Goal: Task Accomplishment & Management: Manage account settings

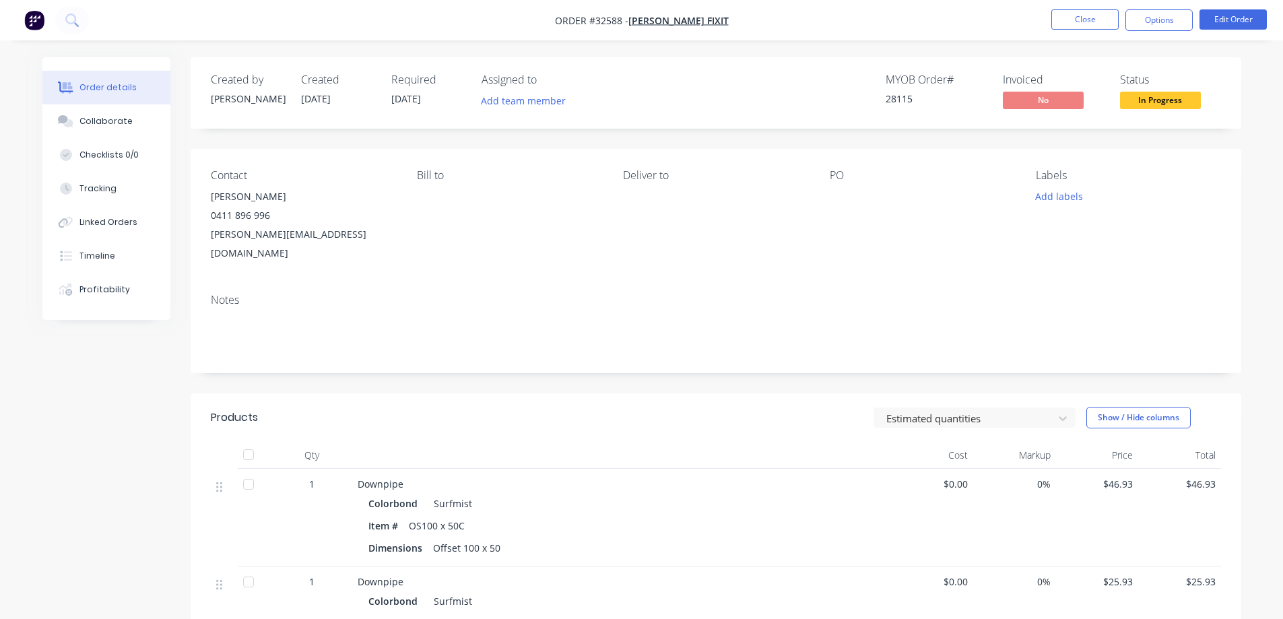
click at [28, 20] on img "button" at bounding box center [34, 20] width 20 height 20
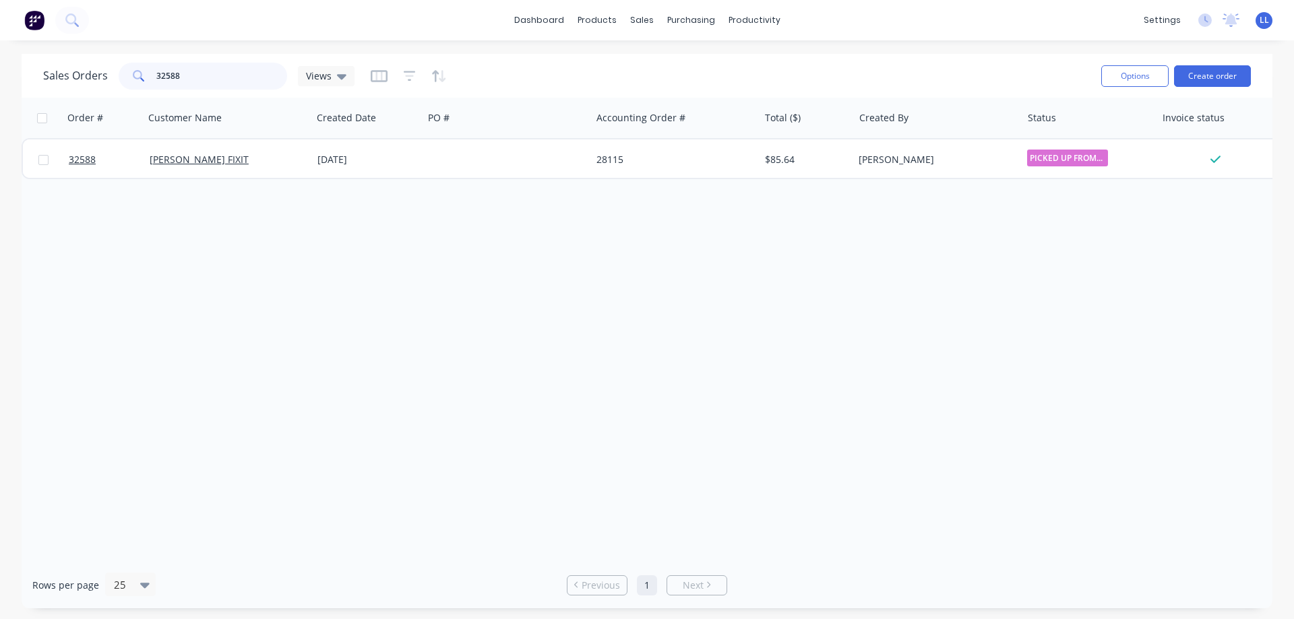
click at [202, 66] on input "32588" at bounding box center [221, 76] width 131 height 27
click at [674, 61] on div "Sales Orders" at bounding box center [691, 65] width 55 height 12
click at [670, 69] on div "Sales Orders" at bounding box center [691, 65] width 55 height 12
click at [199, 69] on input "32588" at bounding box center [221, 76] width 131 height 27
type input "3"
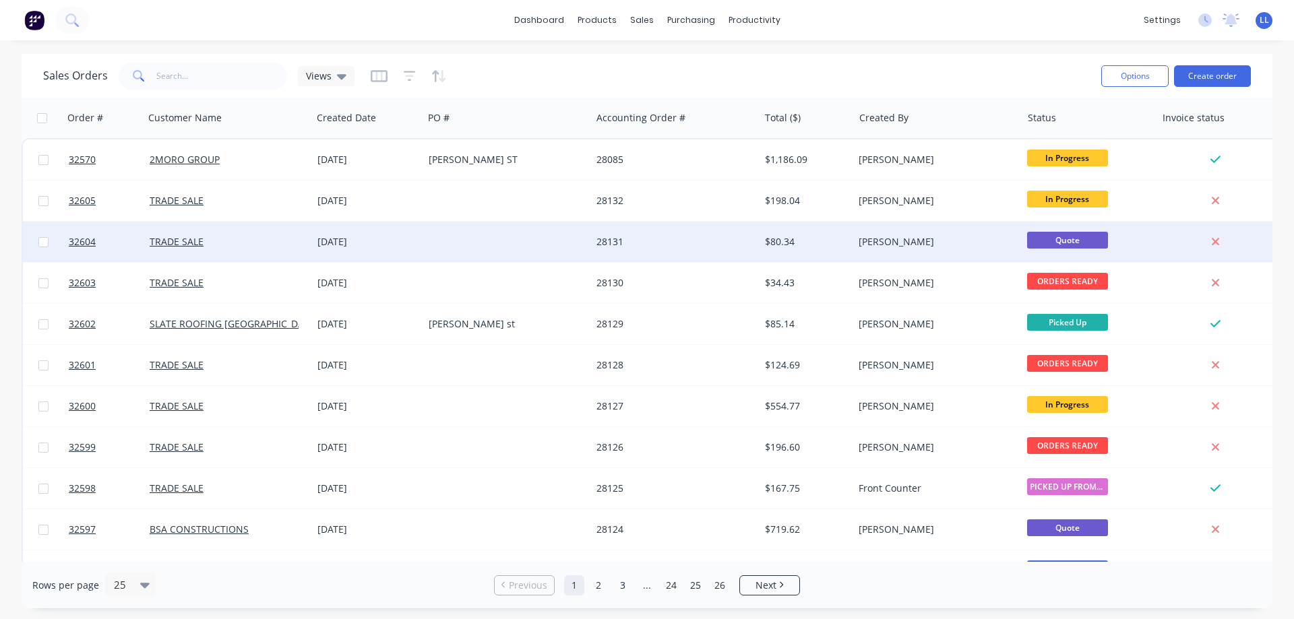
click at [954, 242] on div "[PERSON_NAME]" at bounding box center [933, 241] width 150 height 13
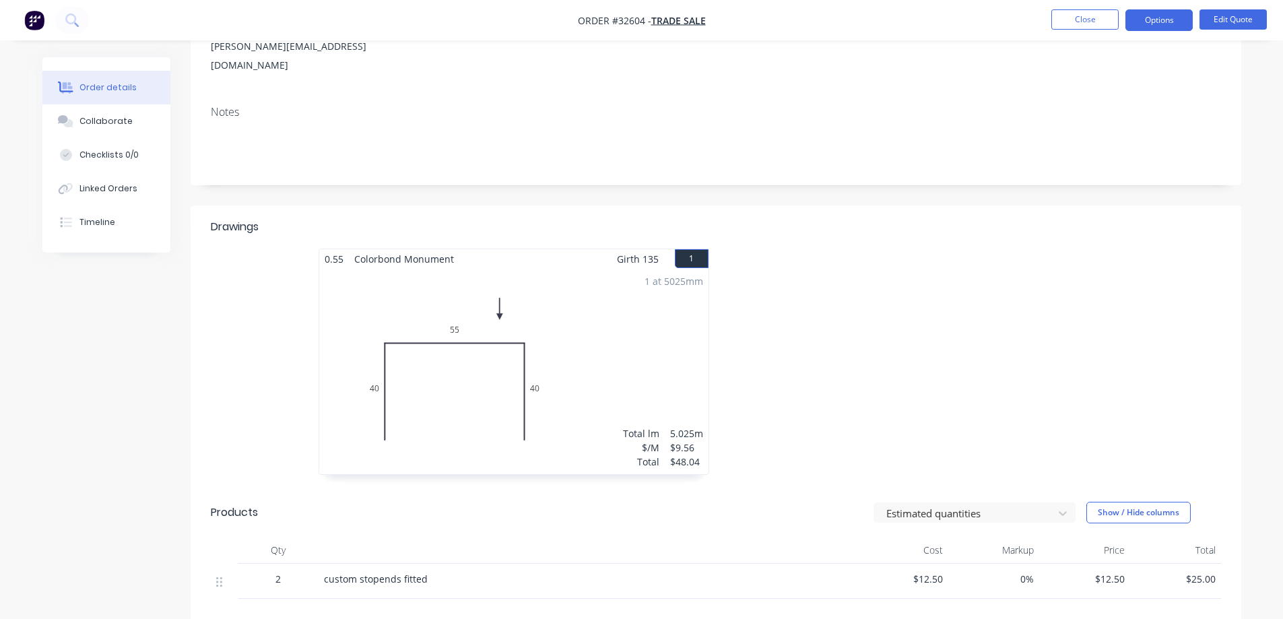
scroll to position [187, 0]
click at [1244, 22] on button "Edit Quote" at bounding box center [1233, 19] width 67 height 20
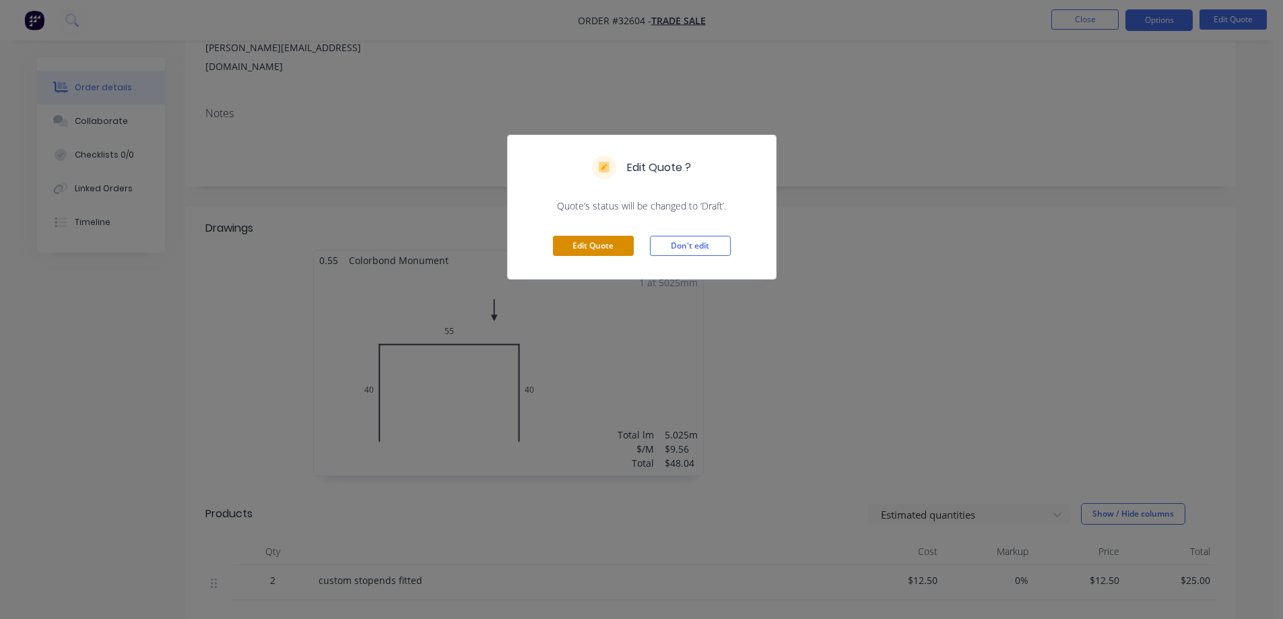
click at [626, 251] on button "Edit Quote" at bounding box center [593, 246] width 81 height 20
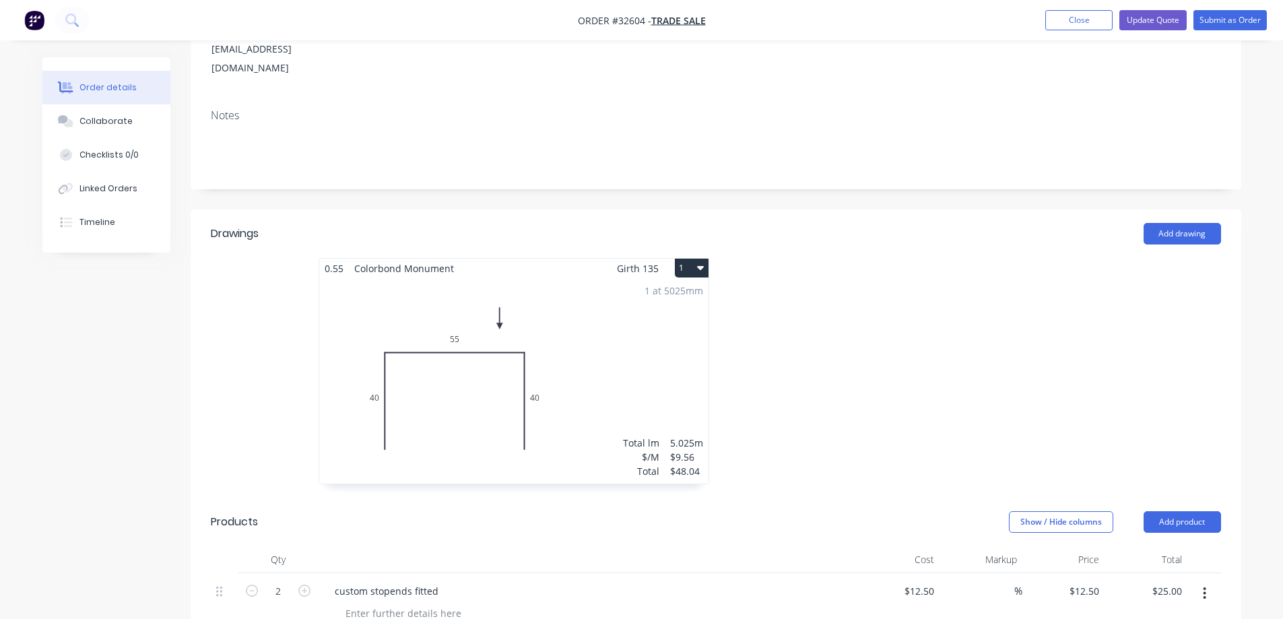
scroll to position [269, 0]
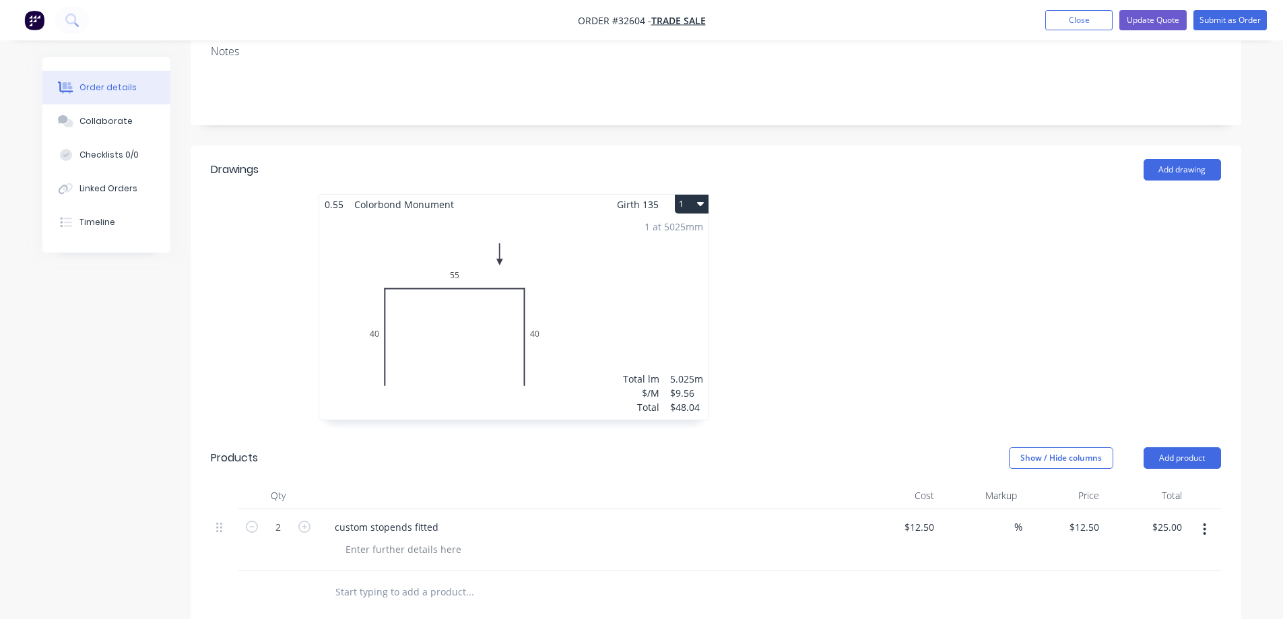
click at [645, 236] on div "1 at 5025mm Total lm $/M Total 5.025m $9.56 $48.04" at bounding box center [513, 316] width 389 height 205
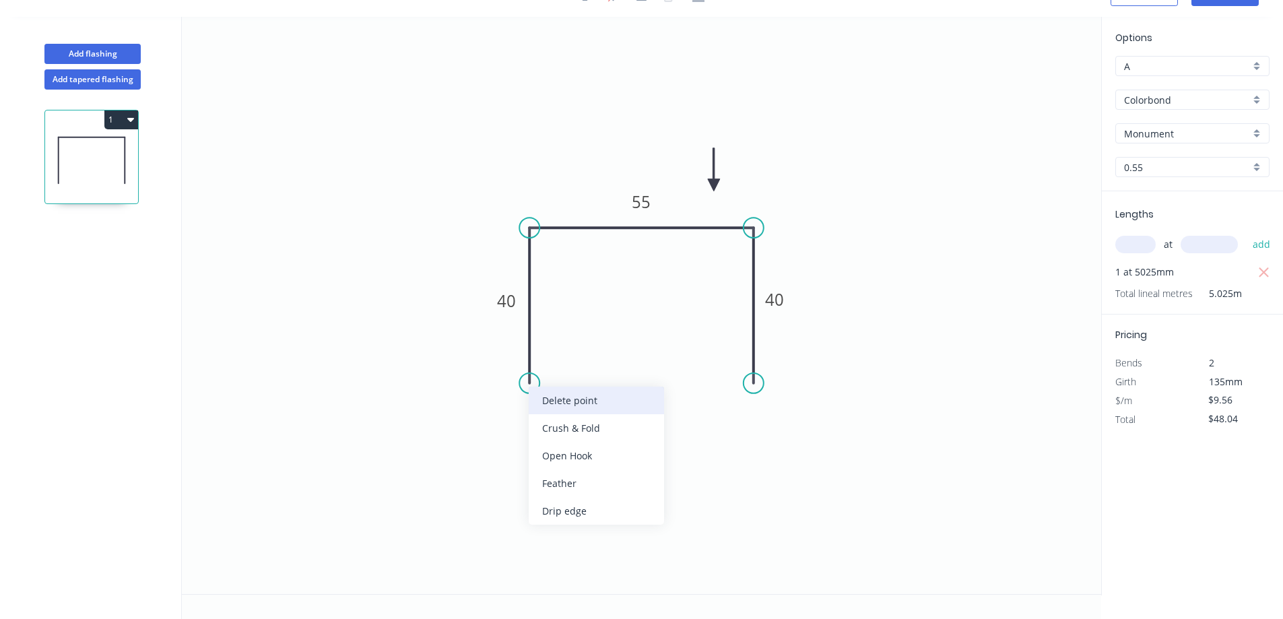
click at [604, 399] on div "Delete point" at bounding box center [596, 401] width 135 height 28
type input "$0.00"
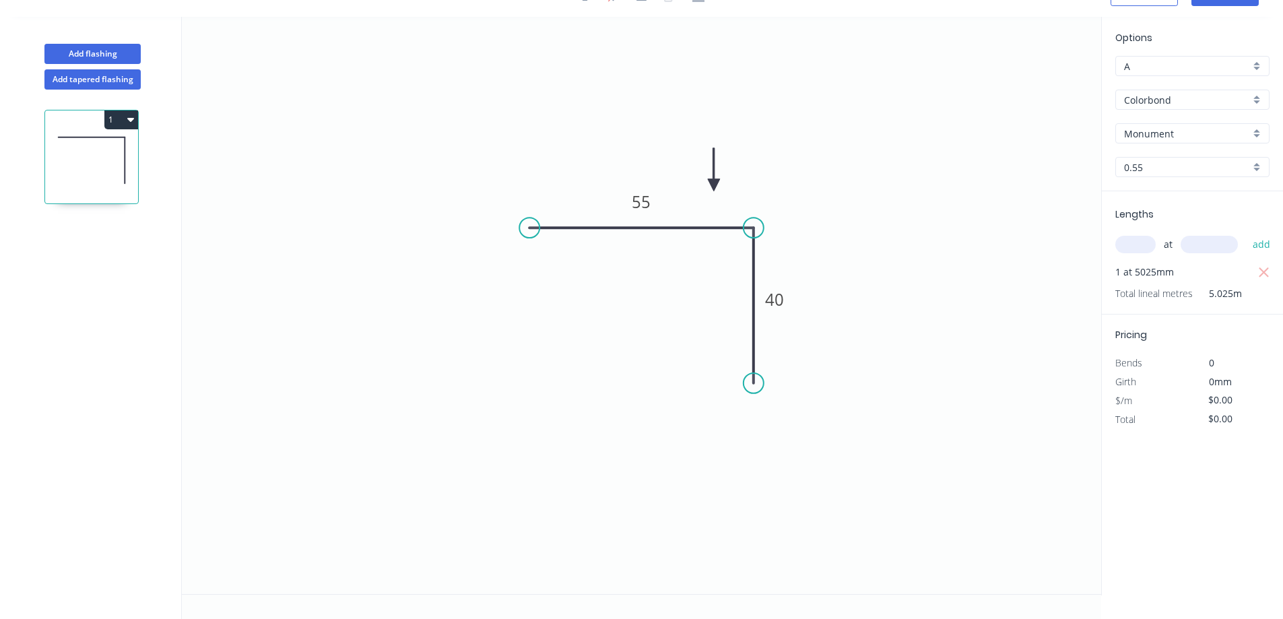
scroll to position [0, 0]
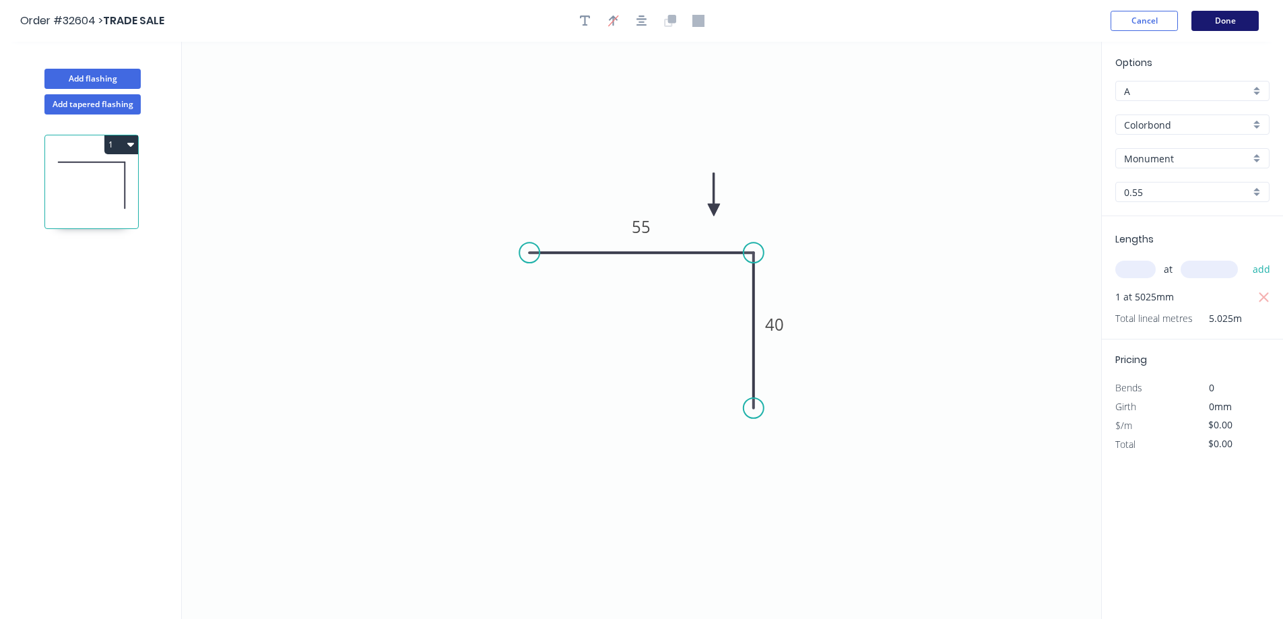
click at [1231, 24] on button "Done" at bounding box center [1225, 21] width 67 height 20
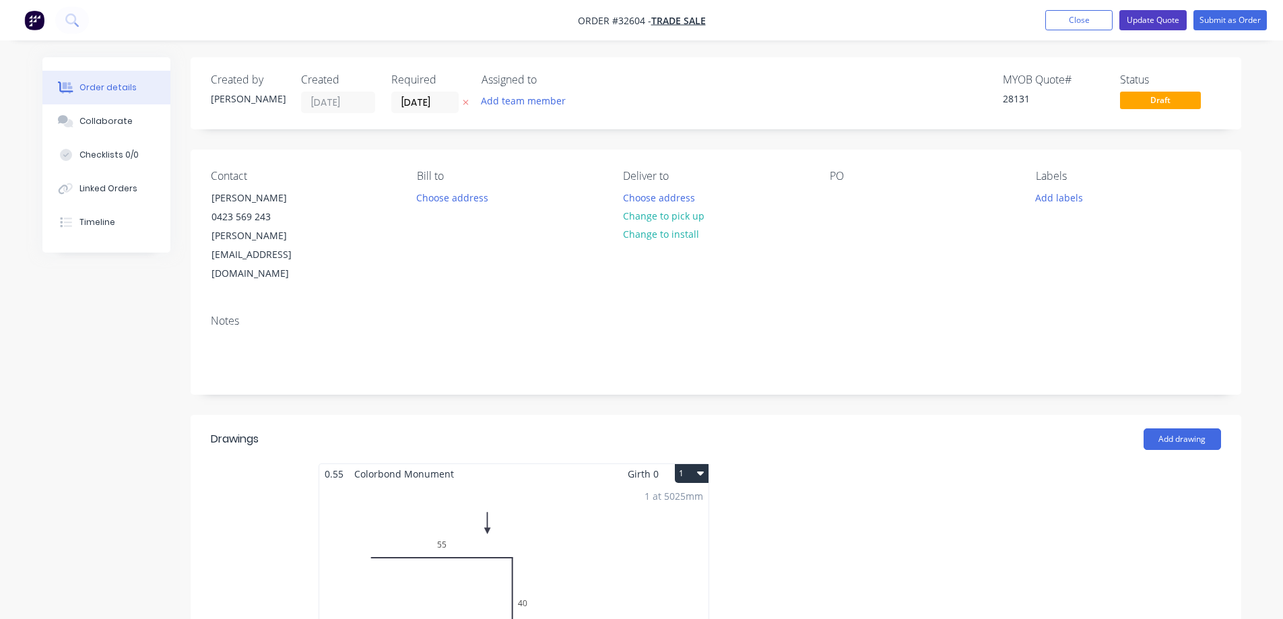
click at [1140, 20] on button "Update Quote" at bounding box center [1153, 20] width 67 height 20
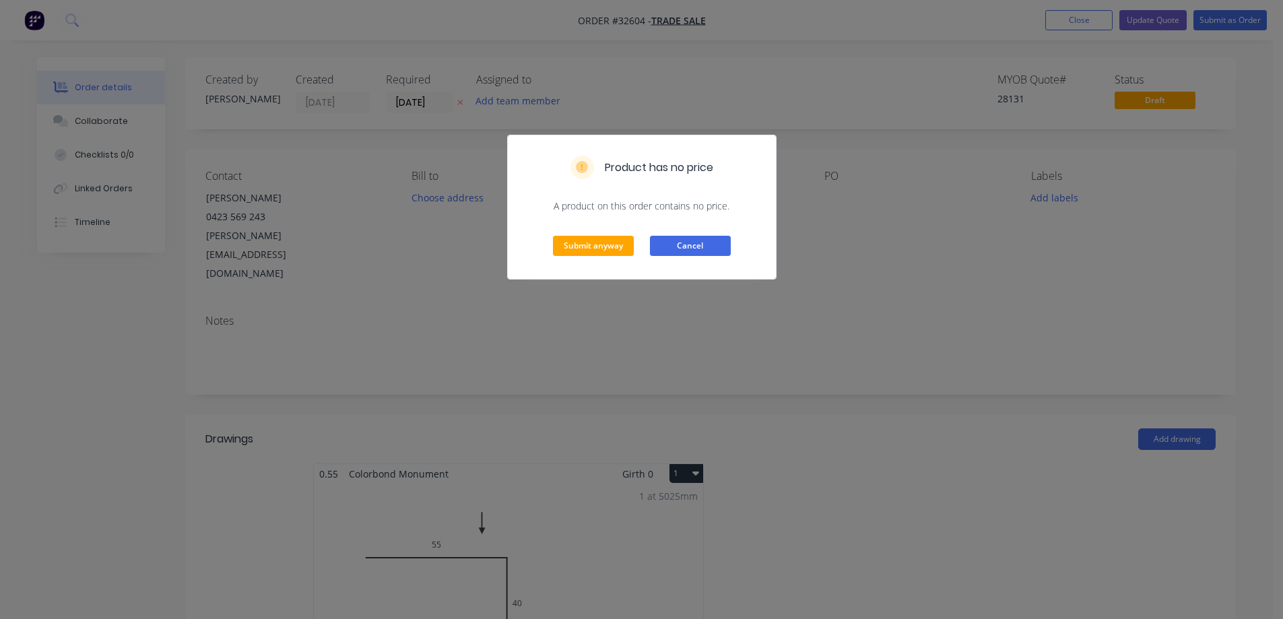
click at [702, 244] on button "Cancel" at bounding box center [690, 246] width 81 height 20
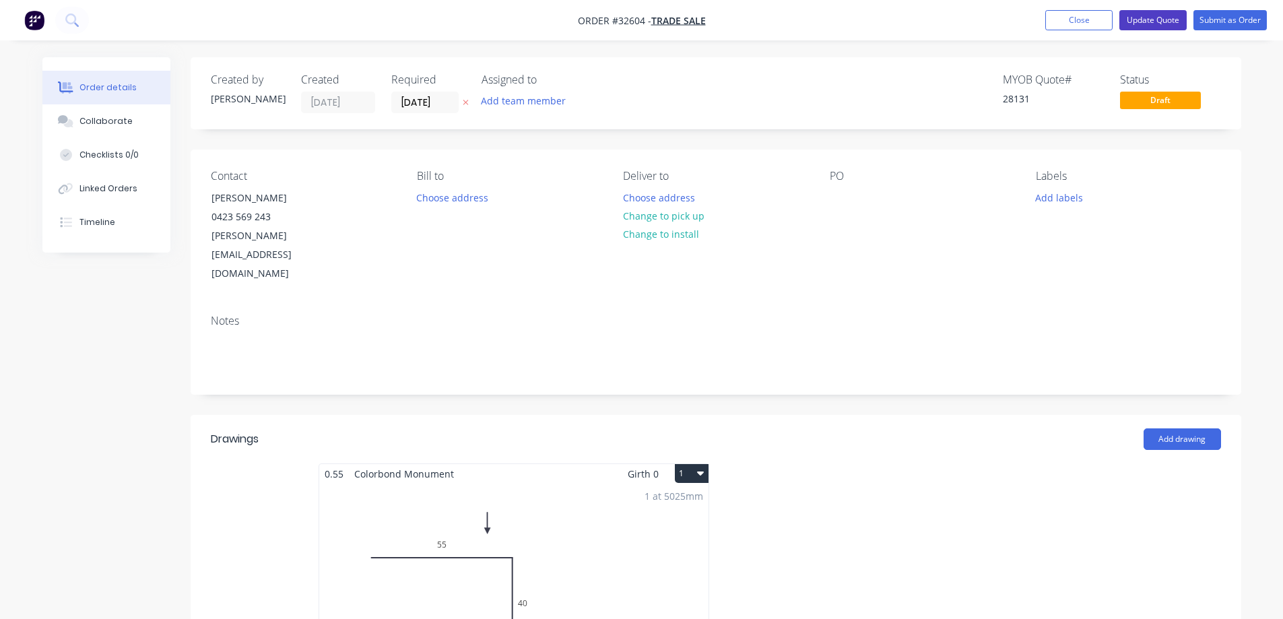
click at [1142, 22] on button "Update Quote" at bounding box center [1153, 20] width 67 height 20
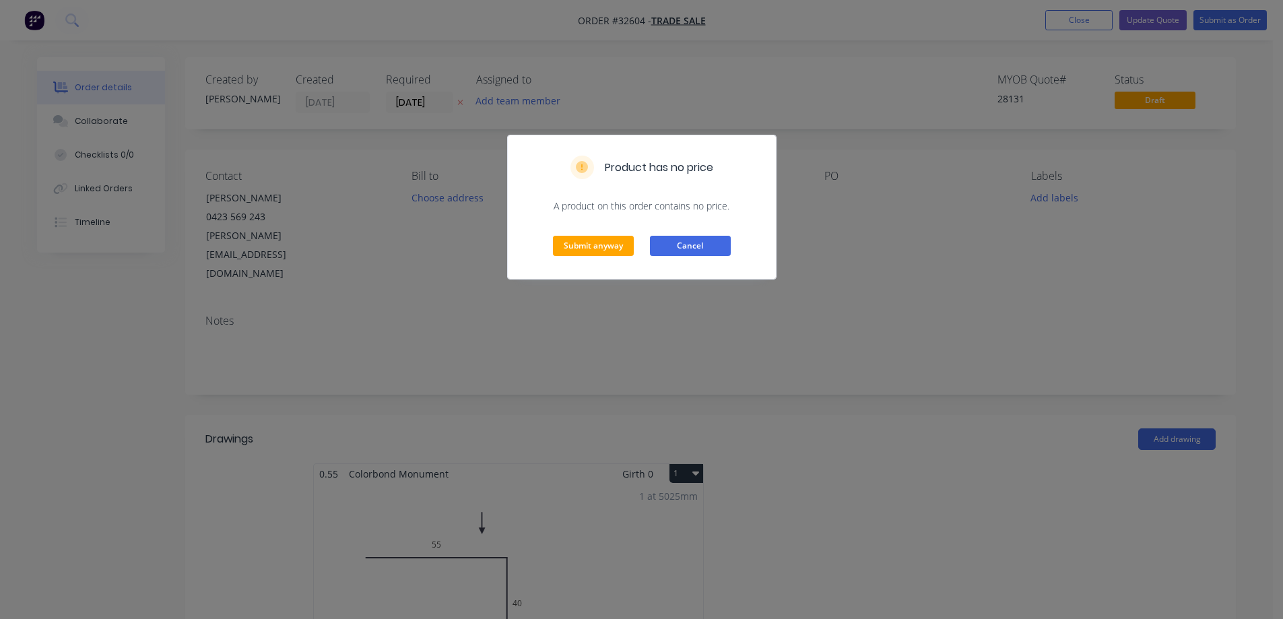
click at [714, 251] on button "Cancel" at bounding box center [690, 246] width 81 height 20
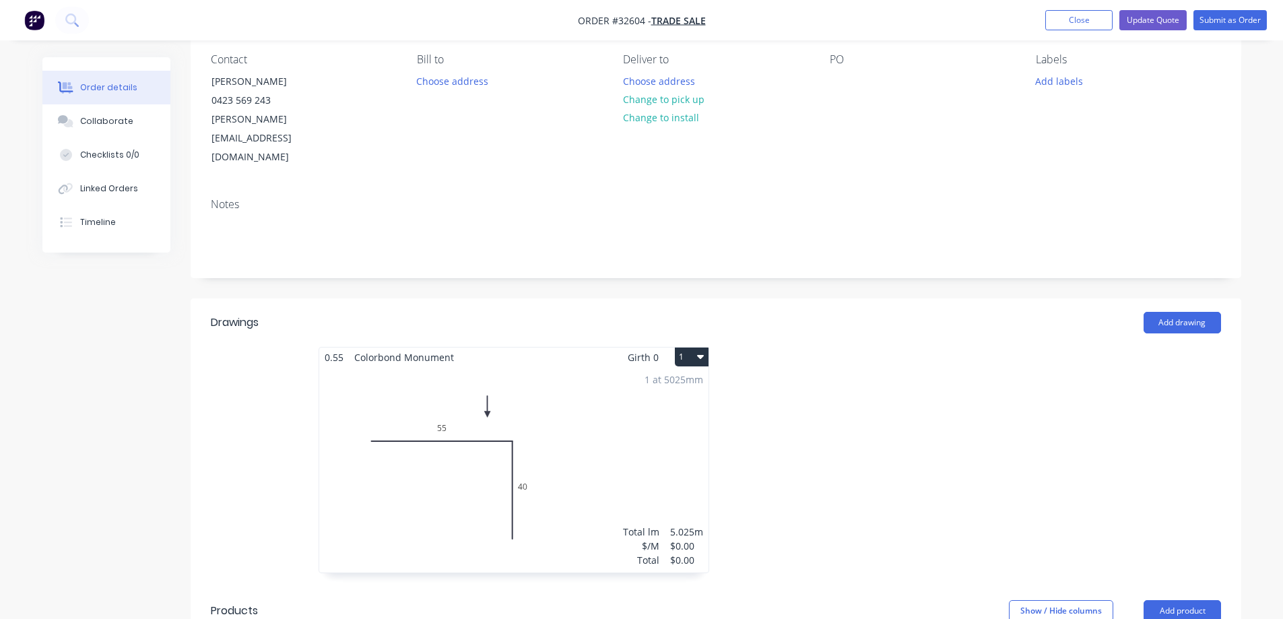
scroll to position [337, 0]
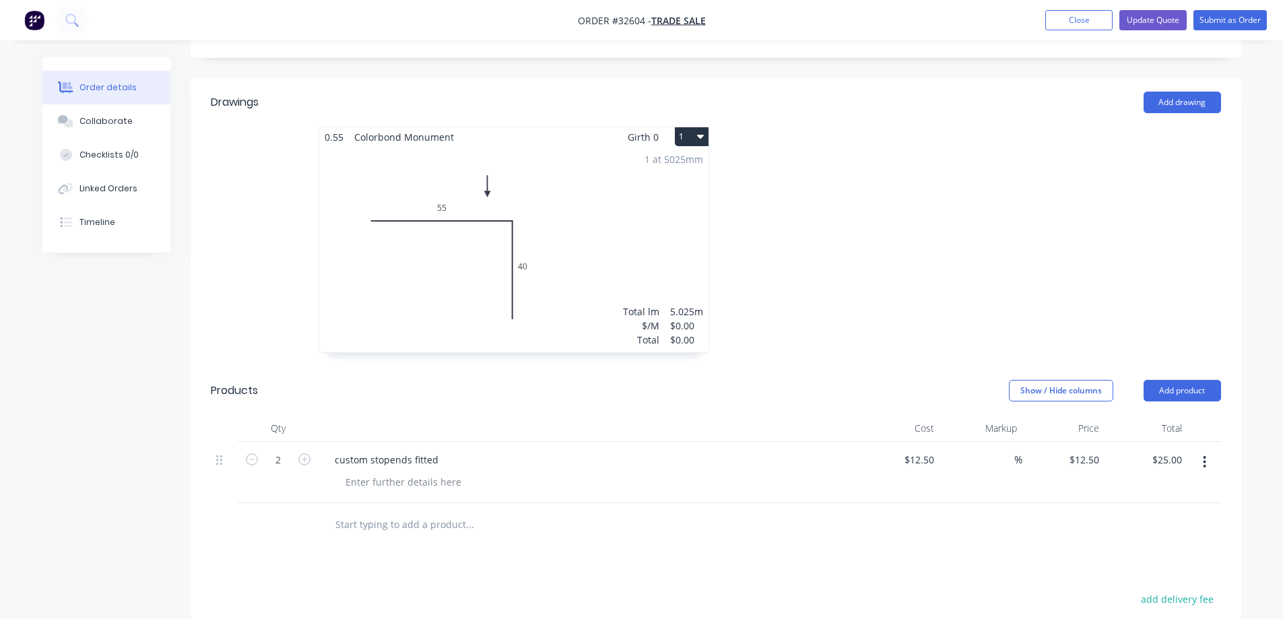
click at [673, 201] on div "1 at 5025mm Total lm $/M Total 5.025m $0.00 $0.00" at bounding box center [513, 249] width 389 height 205
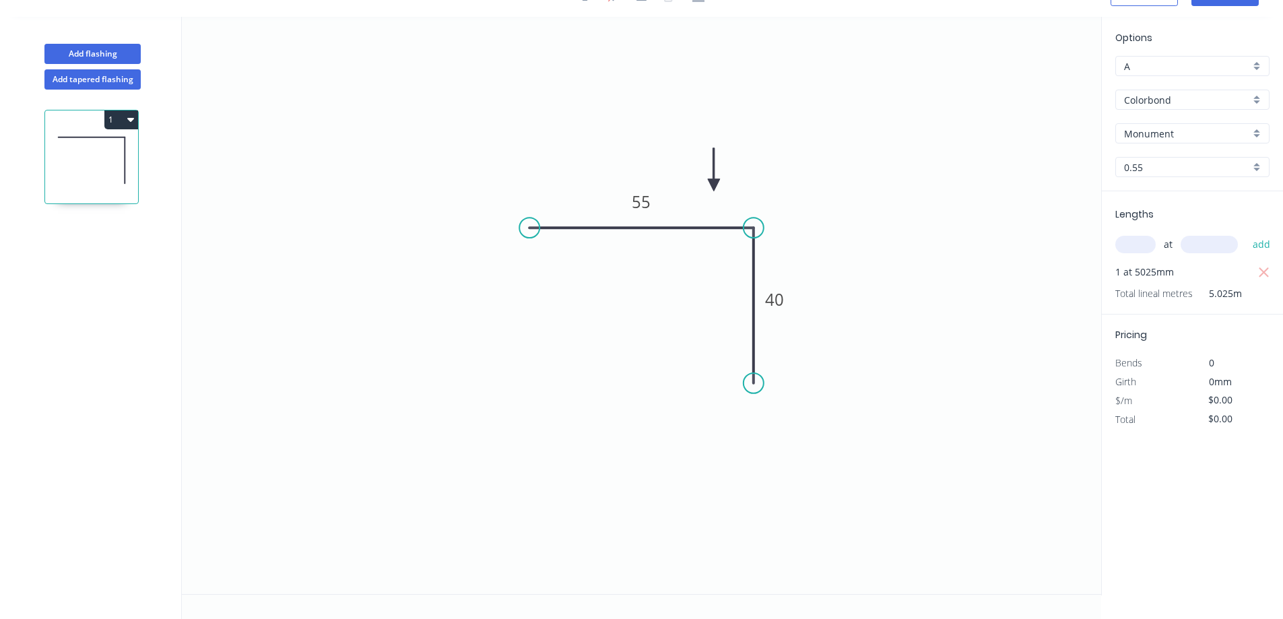
scroll to position [25, 0]
click at [1267, 271] on icon "button" at bounding box center [1264, 273] width 12 height 16
drag, startPoint x: 1126, startPoint y: 246, endPoint x: 1105, endPoint y: 263, distance: 27.8
click at [1126, 246] on input "text" at bounding box center [1136, 245] width 40 height 18
type input "1"
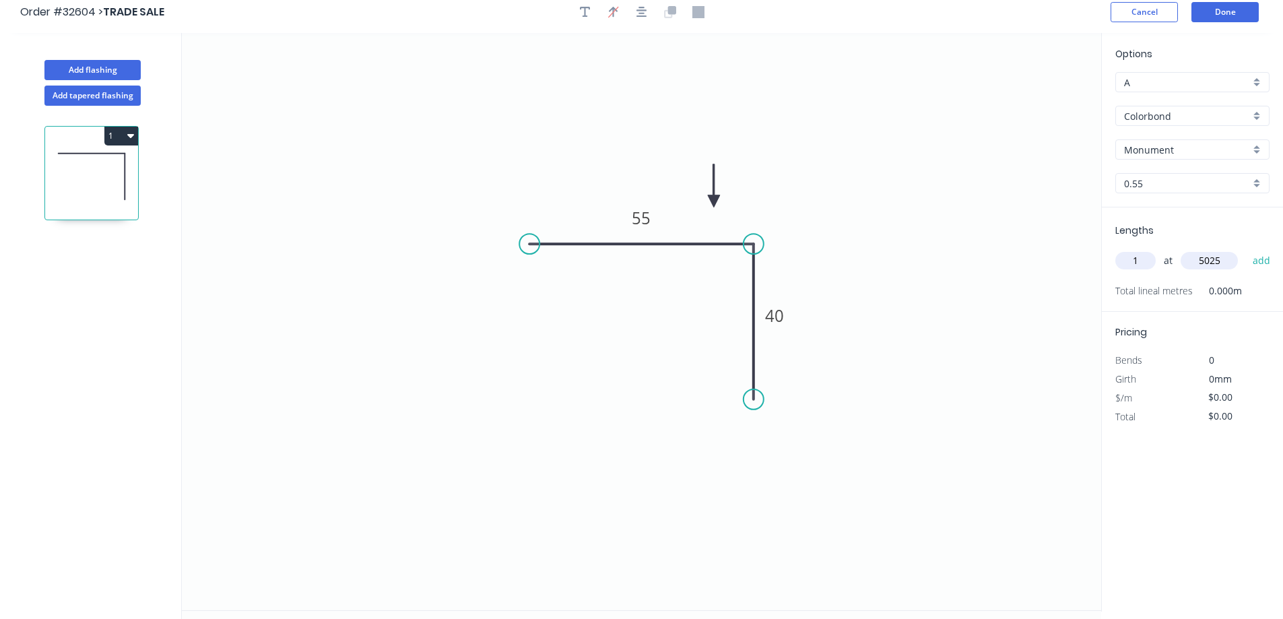
scroll to position [0, 0]
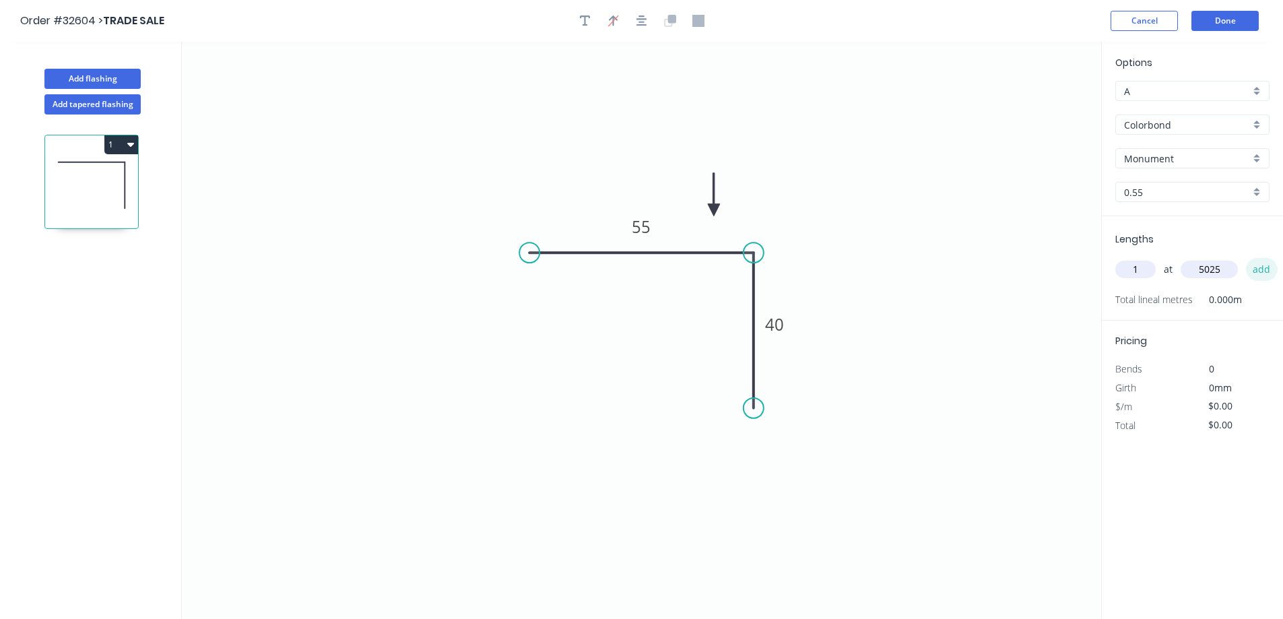
type input "5025"
click at [1267, 269] on button "add" at bounding box center [1262, 269] width 32 height 23
click at [1245, 20] on button "Done" at bounding box center [1225, 21] width 67 height 20
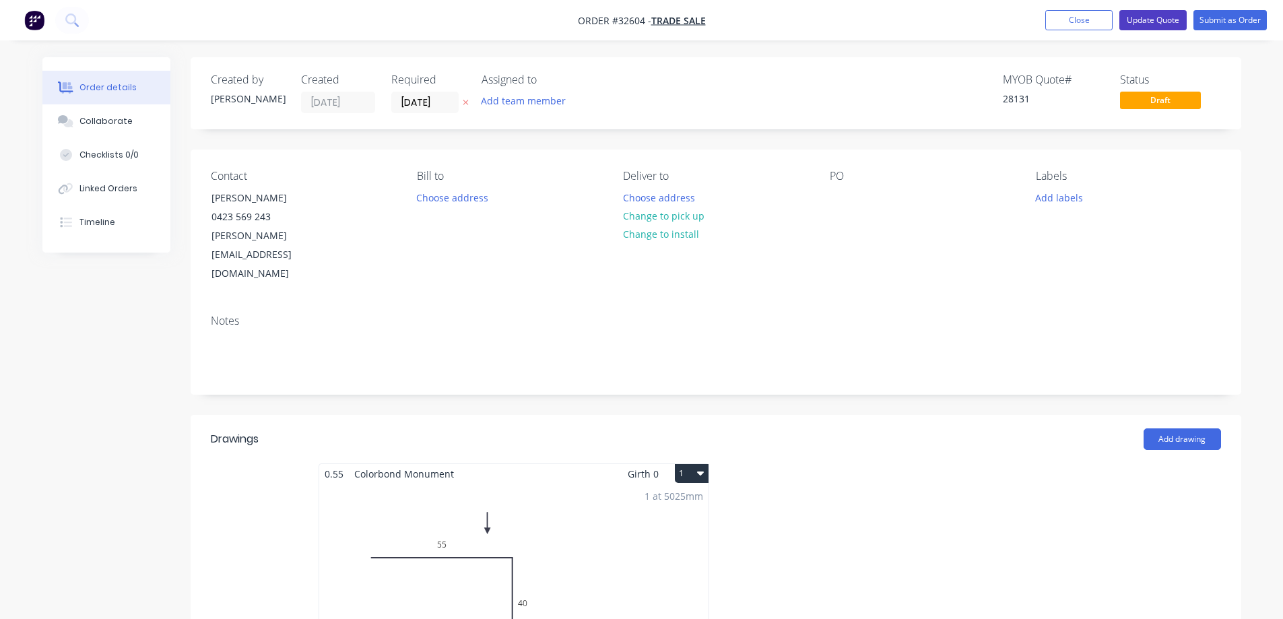
click at [1169, 22] on button "Update Quote" at bounding box center [1153, 20] width 67 height 20
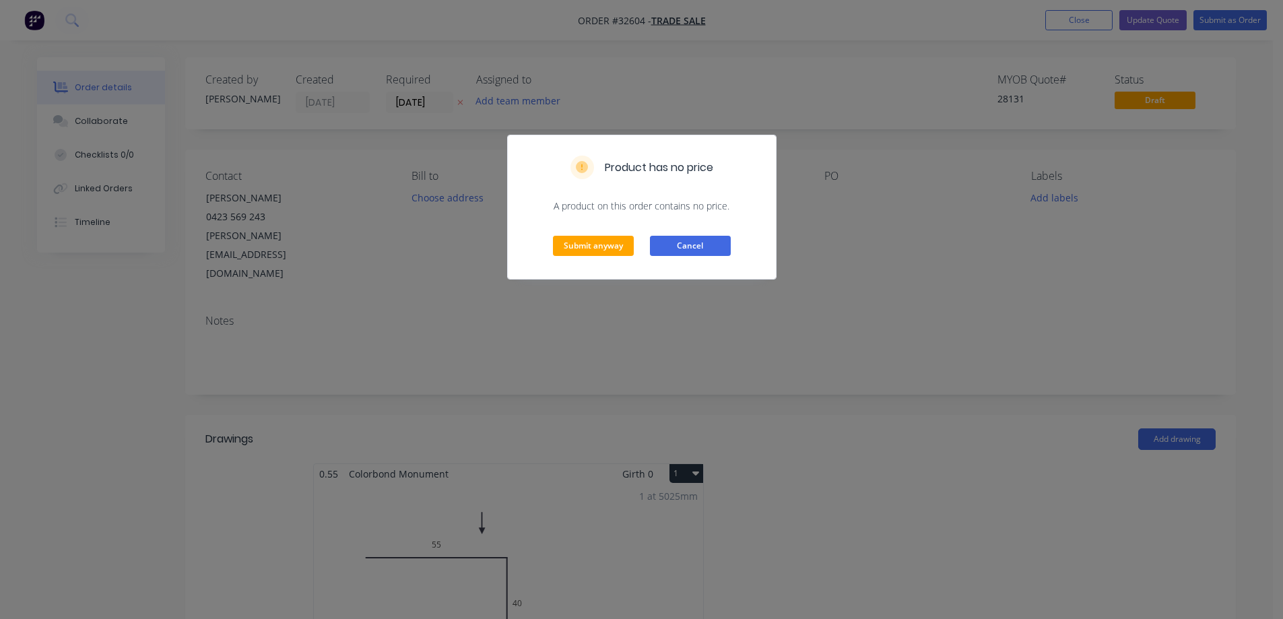
click at [662, 247] on button "Cancel" at bounding box center [690, 246] width 81 height 20
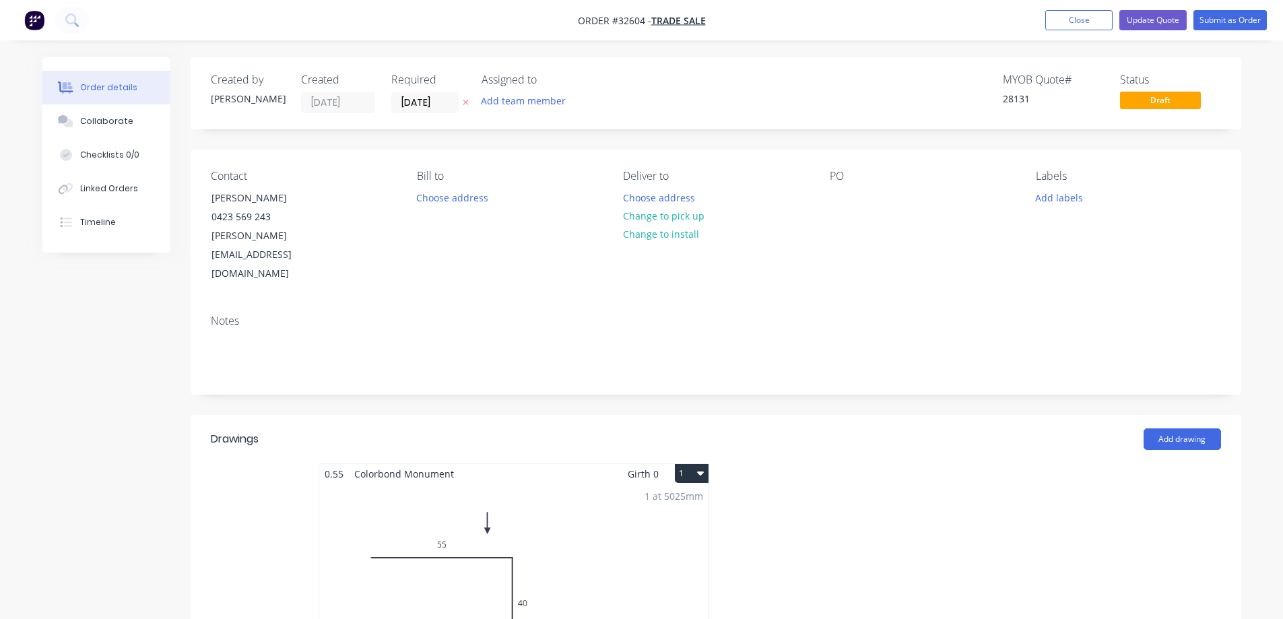
scroll to position [337, 0]
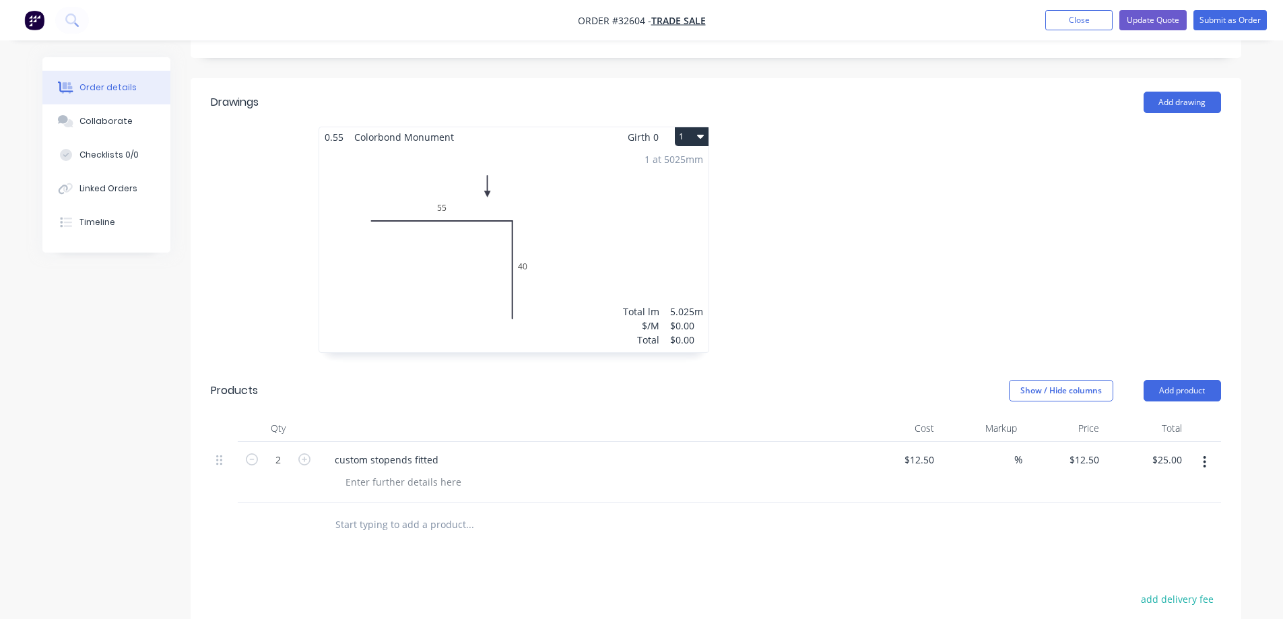
click at [666, 196] on div "1 at 5025mm Total lm $/M Total 5.025m $0.00 $0.00" at bounding box center [513, 249] width 389 height 205
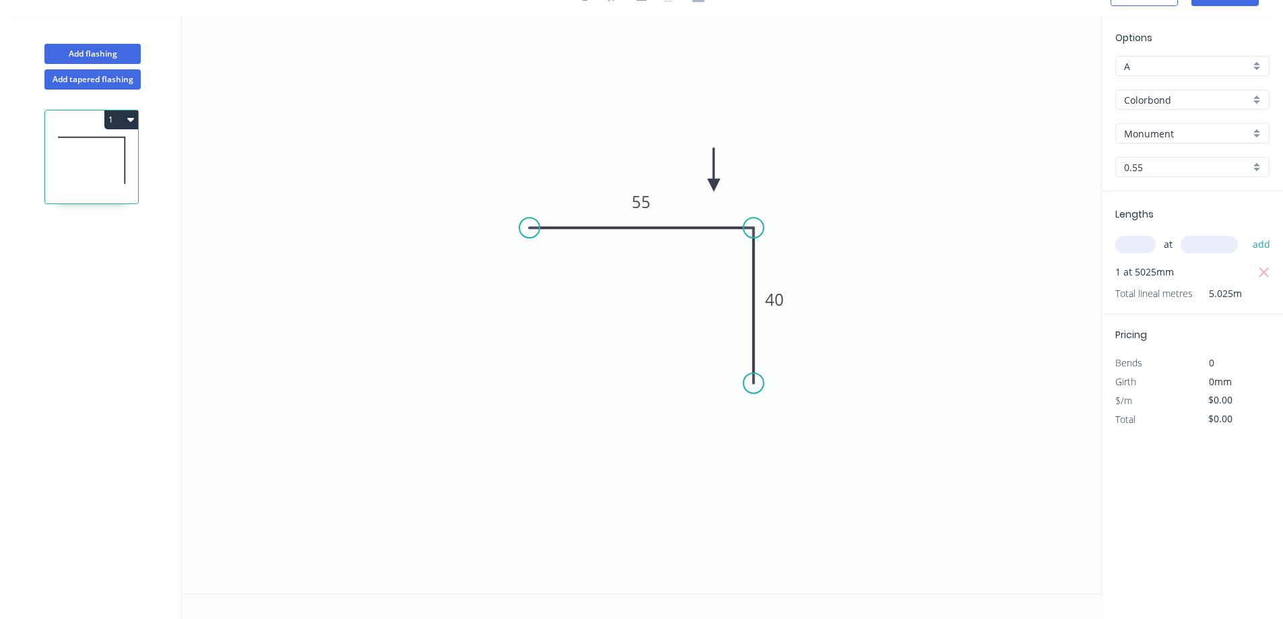
scroll to position [25, 0]
click at [1261, 271] on icon "button" at bounding box center [1264, 273] width 12 height 16
click at [1138, 247] on input "text" at bounding box center [1136, 245] width 40 height 18
type input "1"
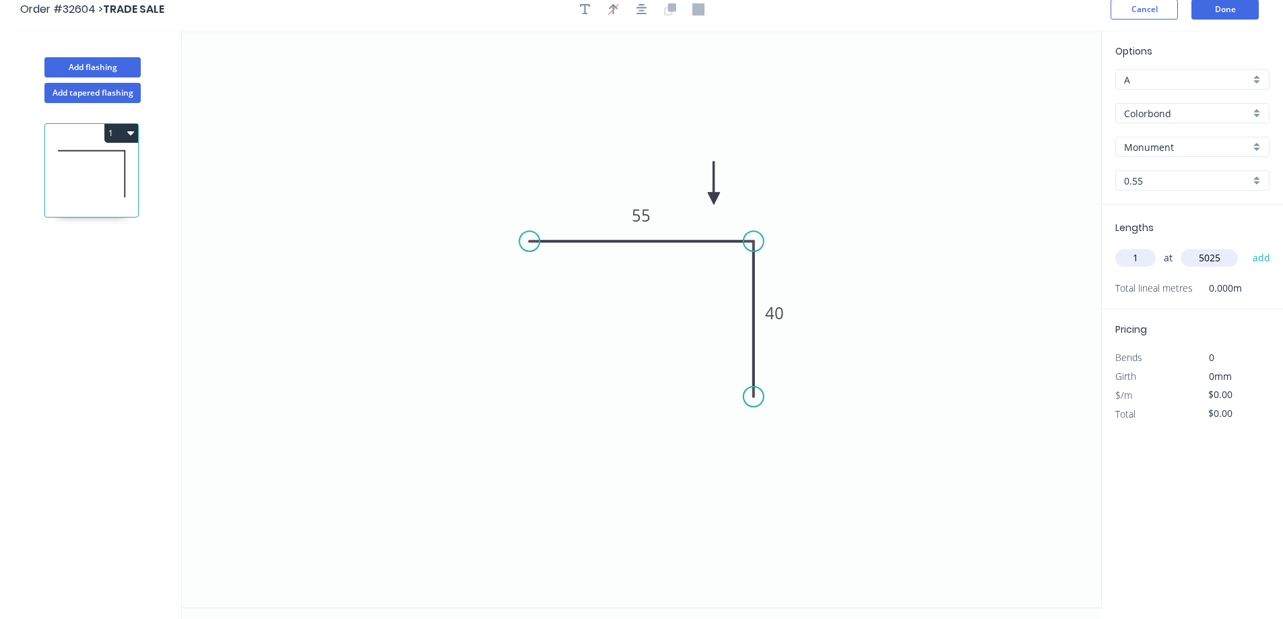
scroll to position [0, 0]
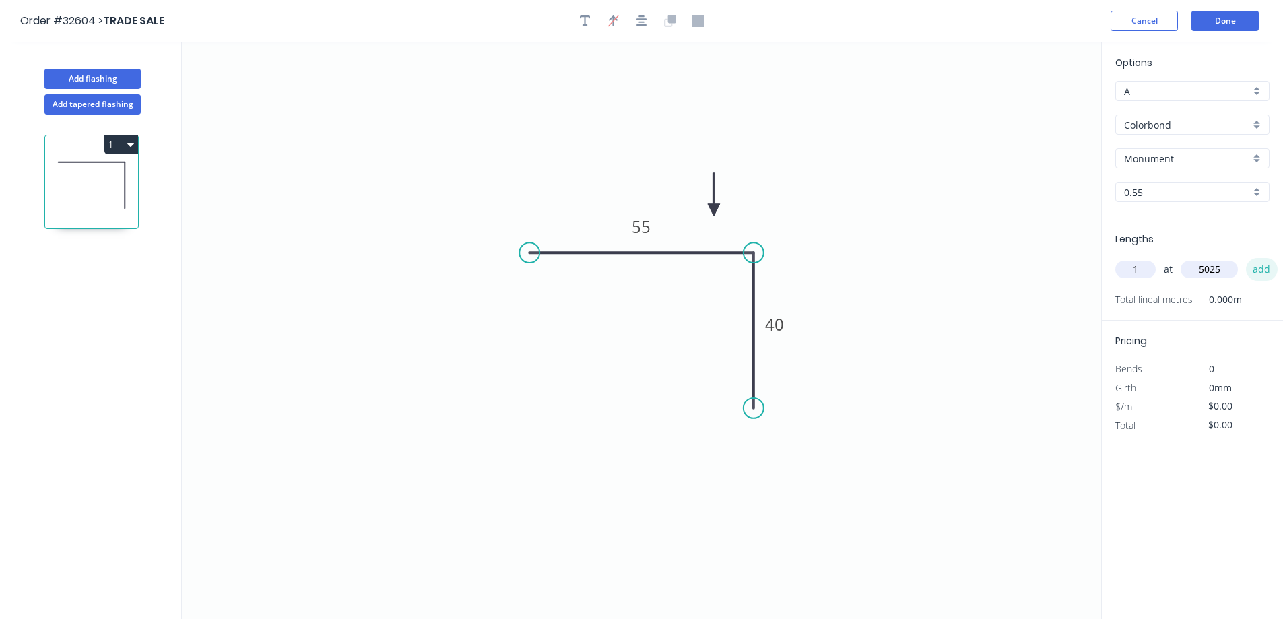
type input "5025"
click at [1263, 269] on button "add" at bounding box center [1262, 269] width 32 height 23
click at [815, 428] on div "Delete point" at bounding box center [822, 430] width 135 height 28
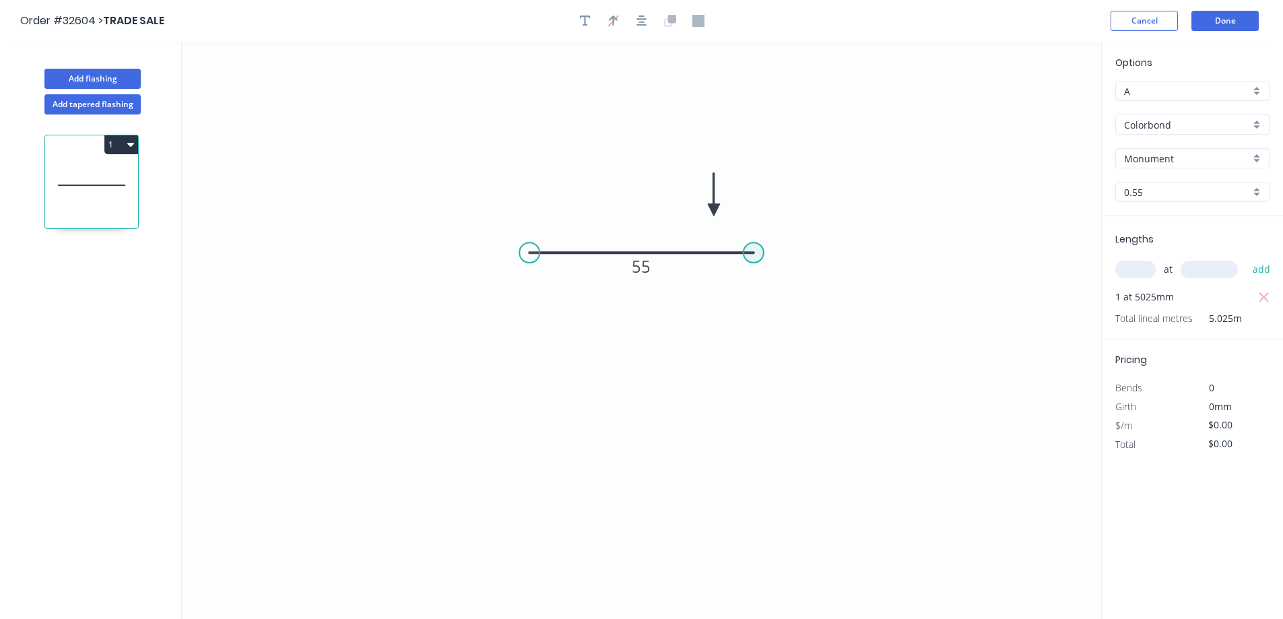
click at [751, 256] on circle at bounding box center [754, 253] width 20 height 20
click at [748, 406] on icon "0 55" at bounding box center [642, 330] width 920 height 577
type input "$6.26"
type input "$31.46"
click at [777, 321] on rect at bounding box center [774, 323] width 27 height 19
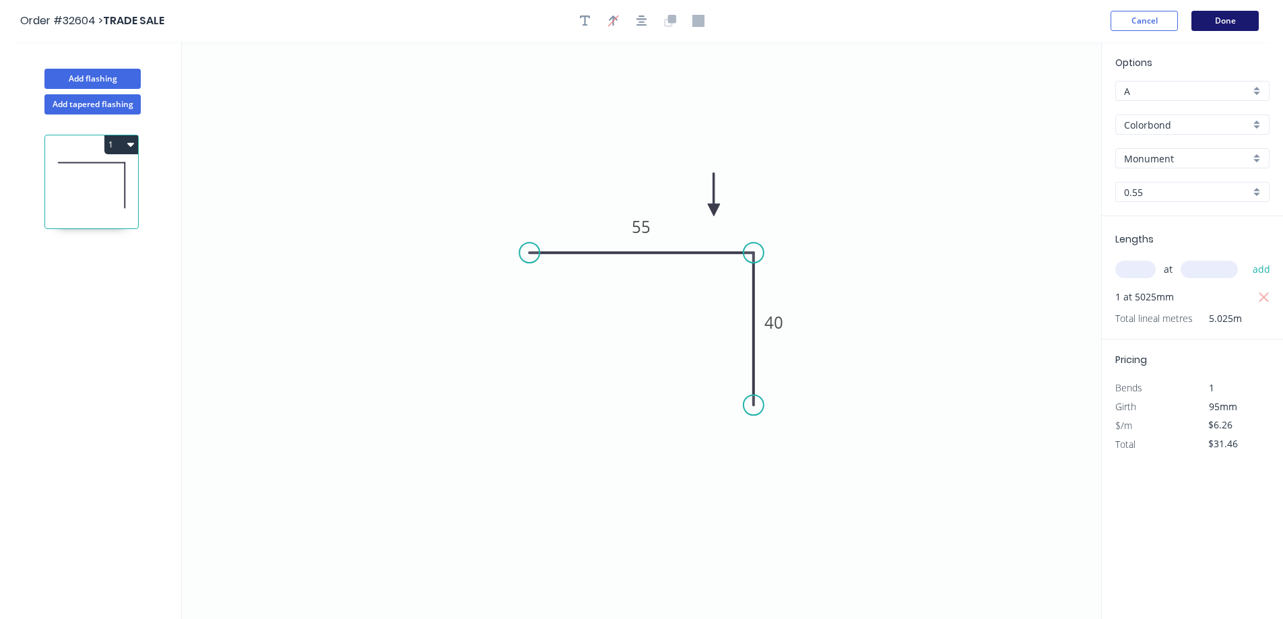
click at [1227, 20] on button "Done" at bounding box center [1225, 21] width 67 height 20
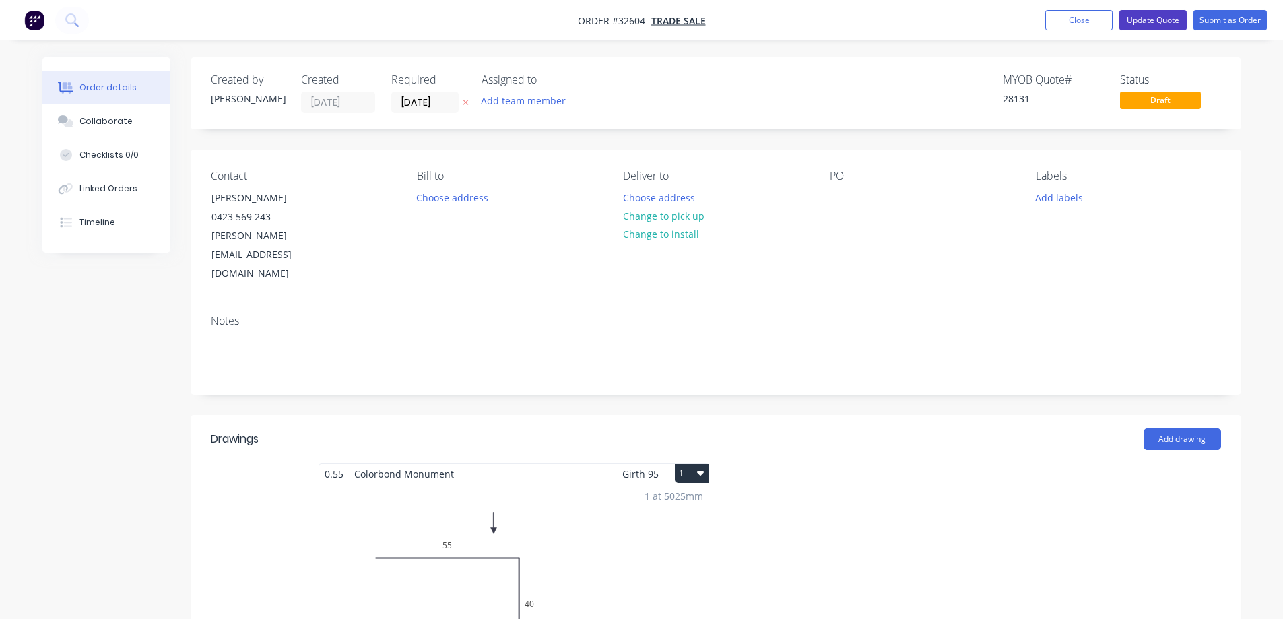
click at [1161, 24] on button "Update Quote" at bounding box center [1153, 20] width 67 height 20
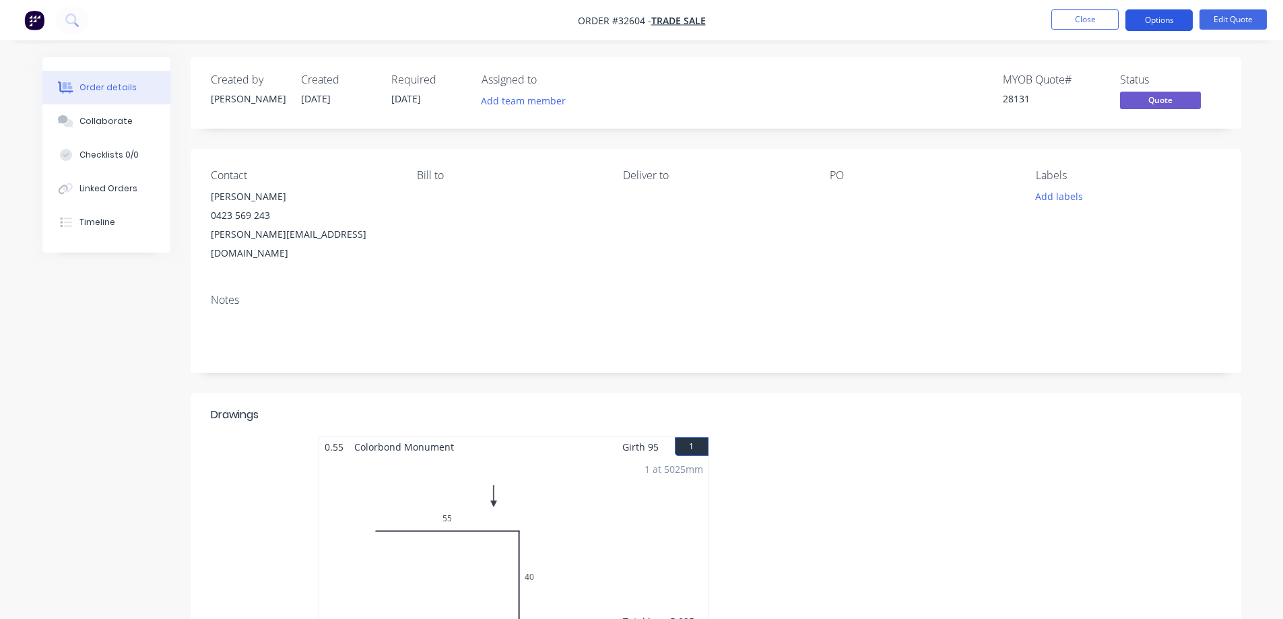
click at [1168, 22] on button "Options" at bounding box center [1159, 20] width 67 height 22
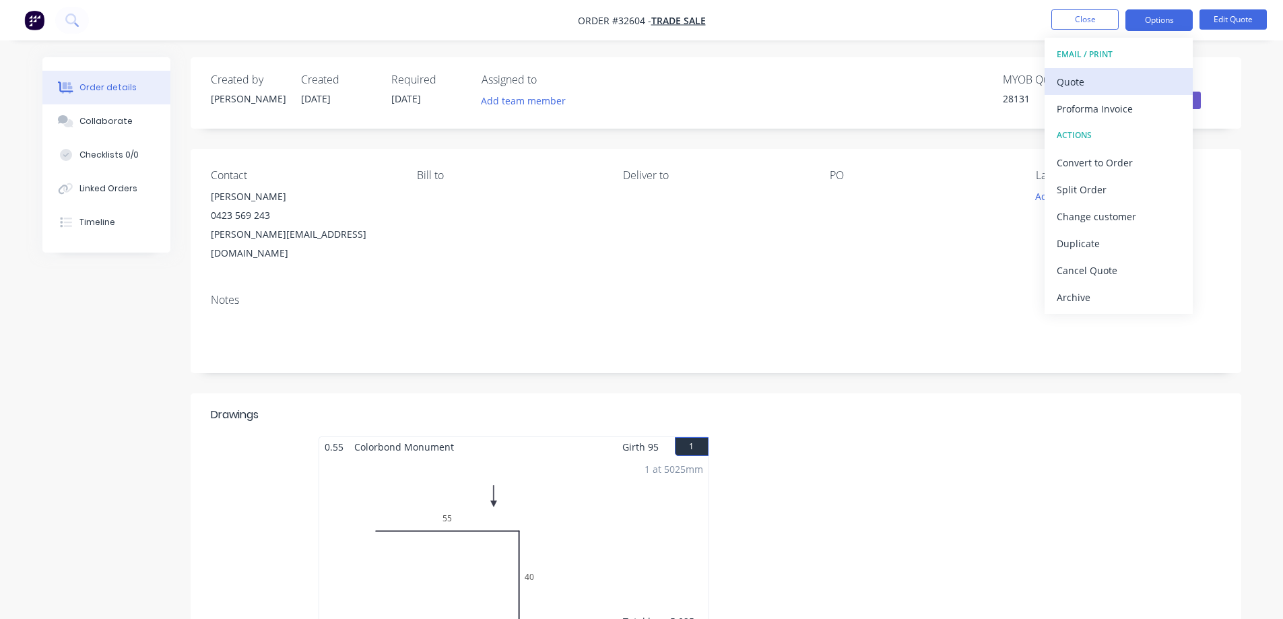
click at [1121, 80] on div "Quote" at bounding box center [1119, 82] width 124 height 20
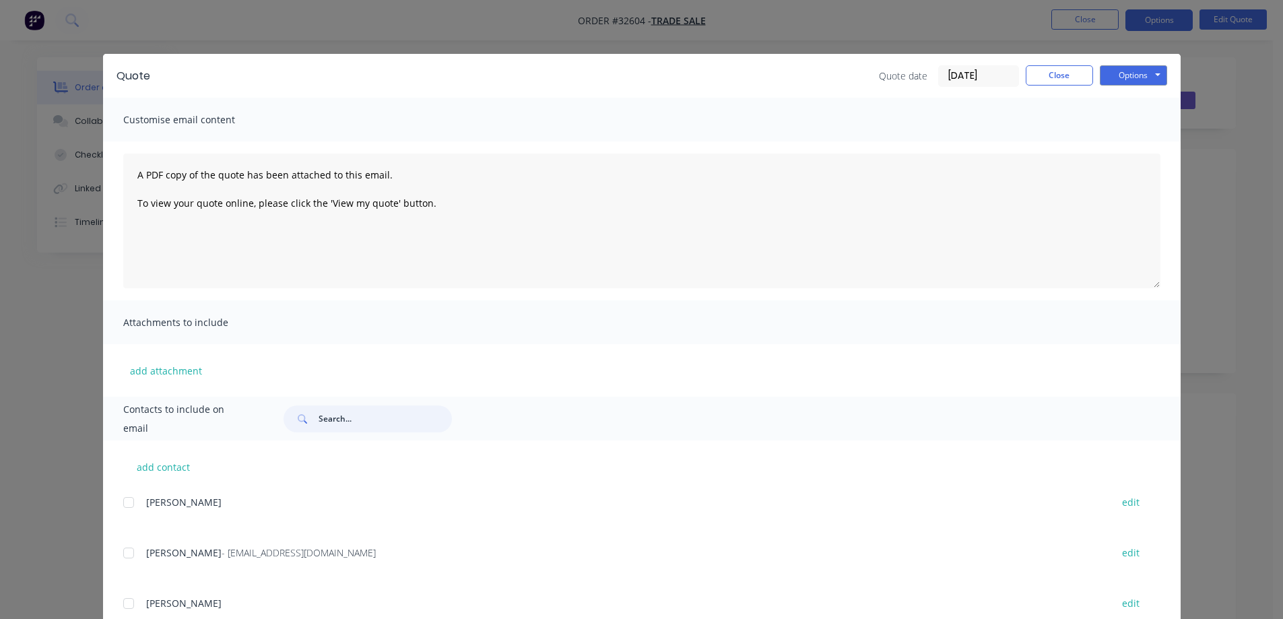
click at [364, 416] on input "text" at bounding box center [385, 419] width 133 height 27
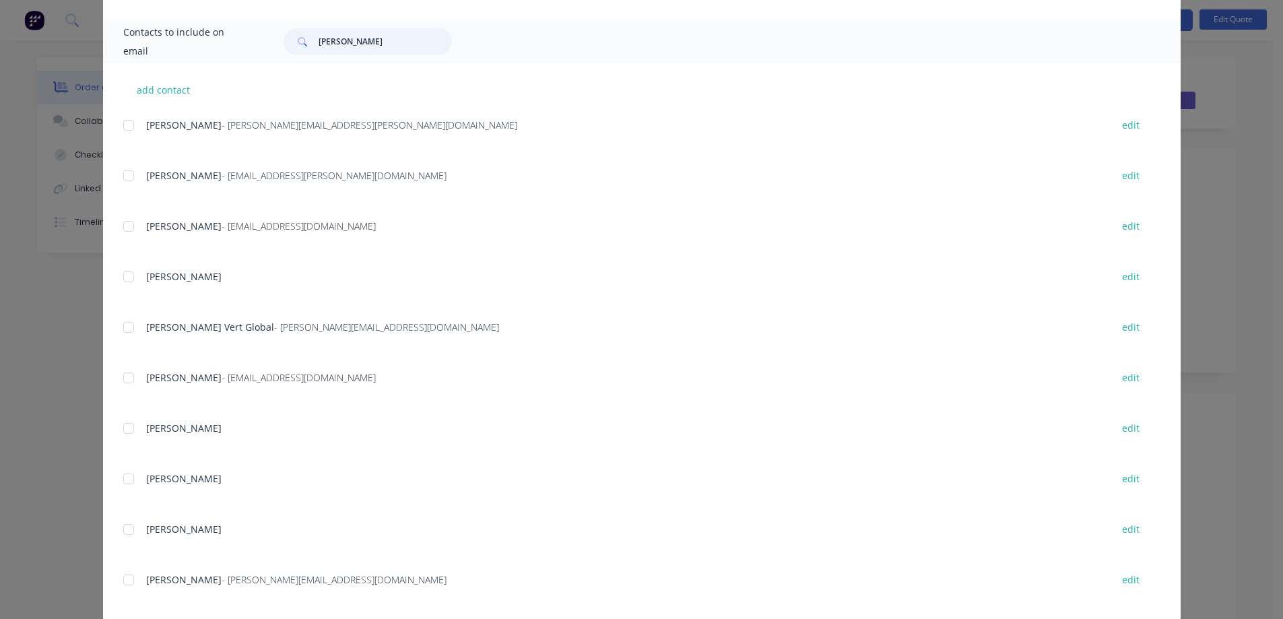
scroll to position [398, 0]
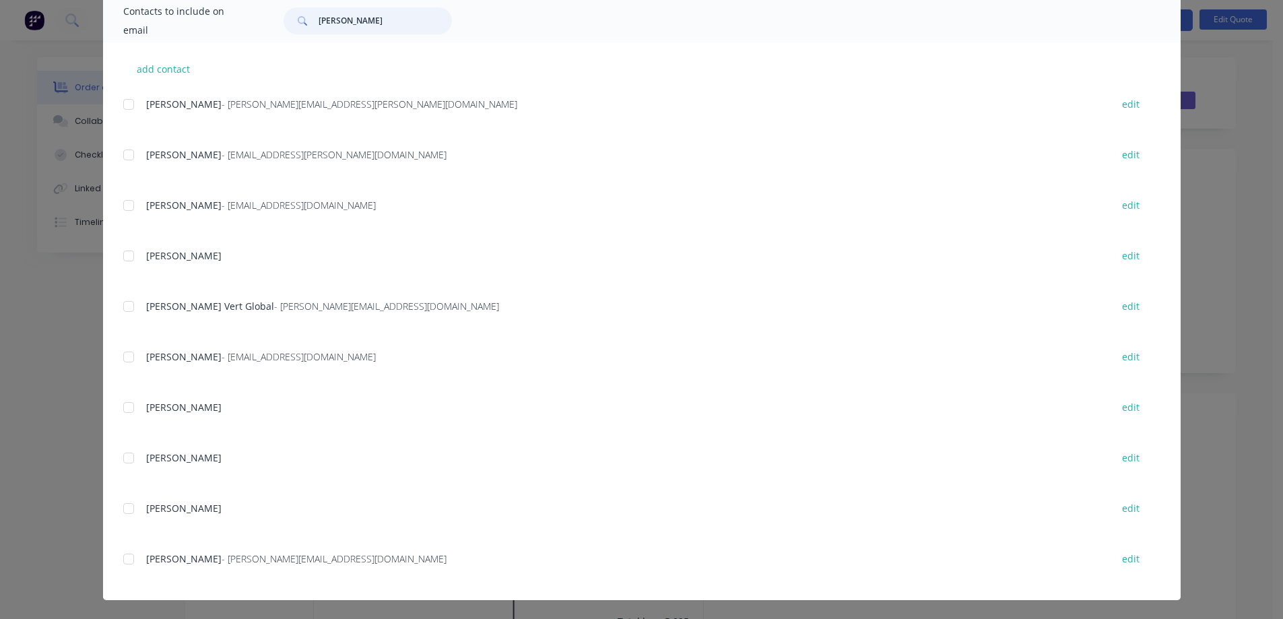
drag, startPoint x: 127, startPoint y: 562, endPoint x: 150, endPoint y: 554, distance: 24.3
click at [127, 561] on div at bounding box center [128, 559] width 27 height 27
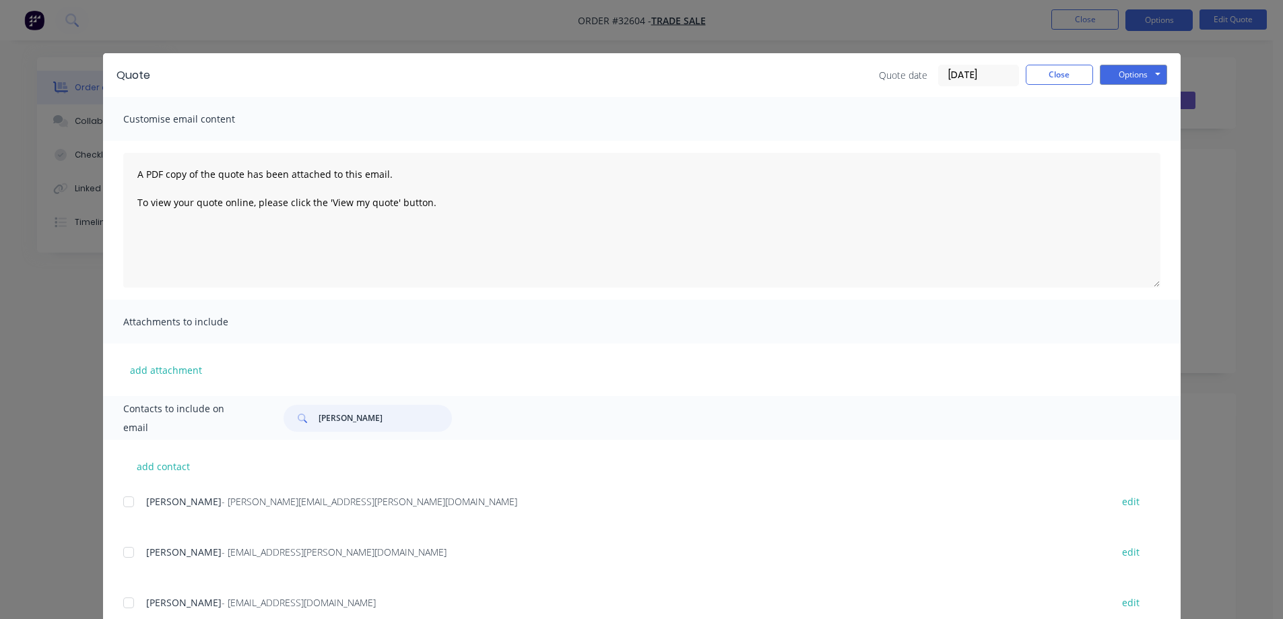
scroll to position [0, 0]
type input "[PERSON_NAME]"
click at [1145, 71] on button "Options" at bounding box center [1133, 75] width 67 height 20
click at [1134, 140] on button "Email" at bounding box center [1143, 144] width 86 height 22
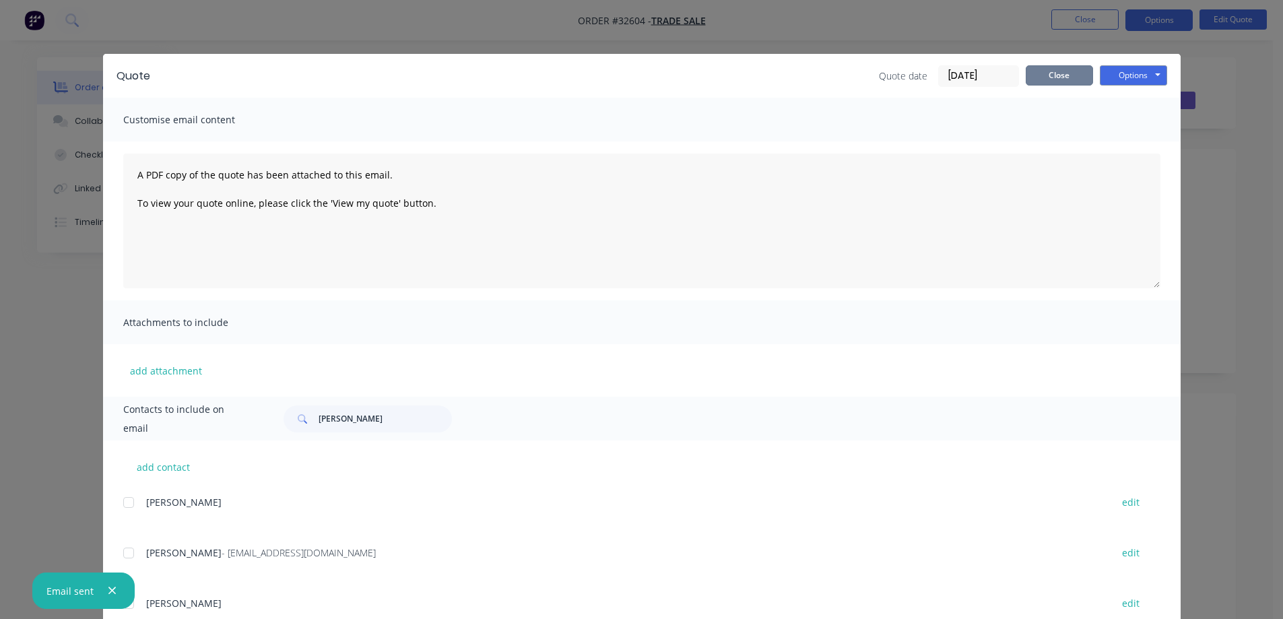
click at [1052, 75] on button "Close" at bounding box center [1059, 75] width 67 height 20
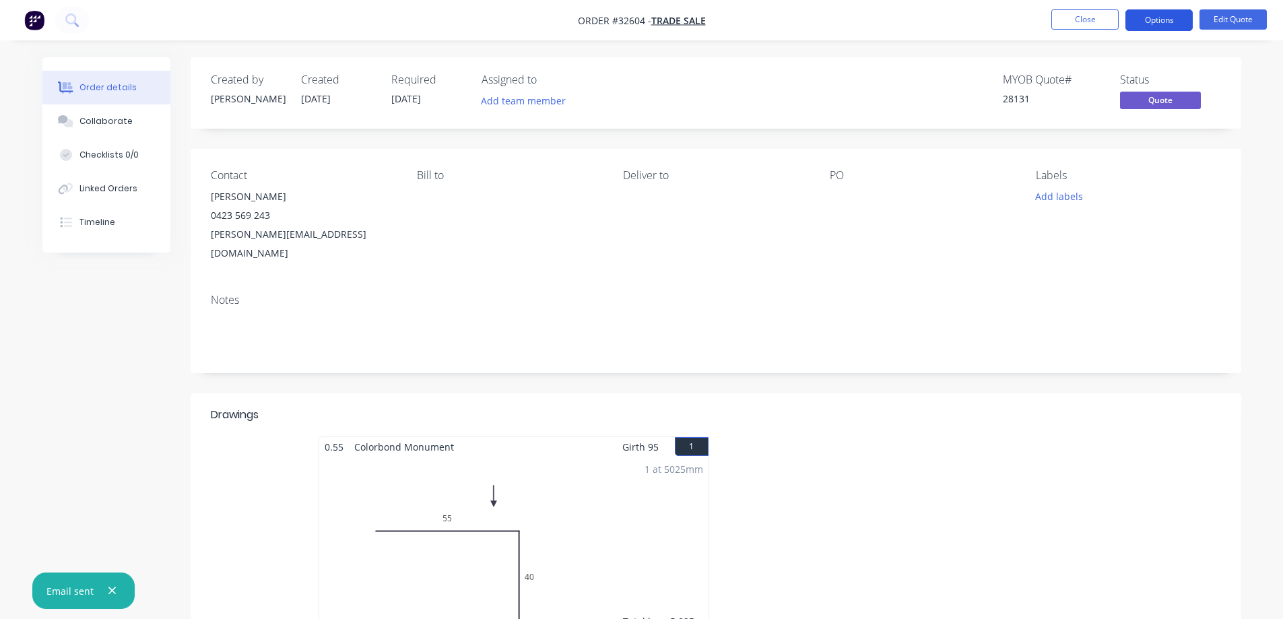
click at [1180, 19] on button "Options" at bounding box center [1159, 20] width 67 height 22
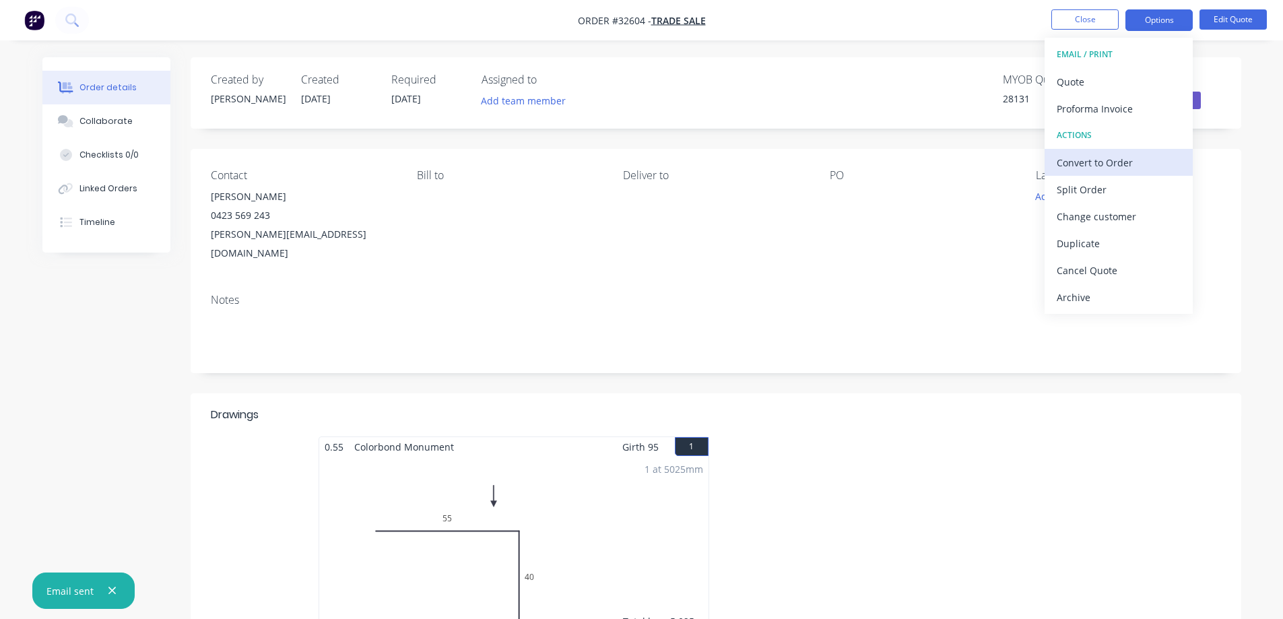
click at [1124, 160] on div "Convert to Order" at bounding box center [1119, 163] width 124 height 20
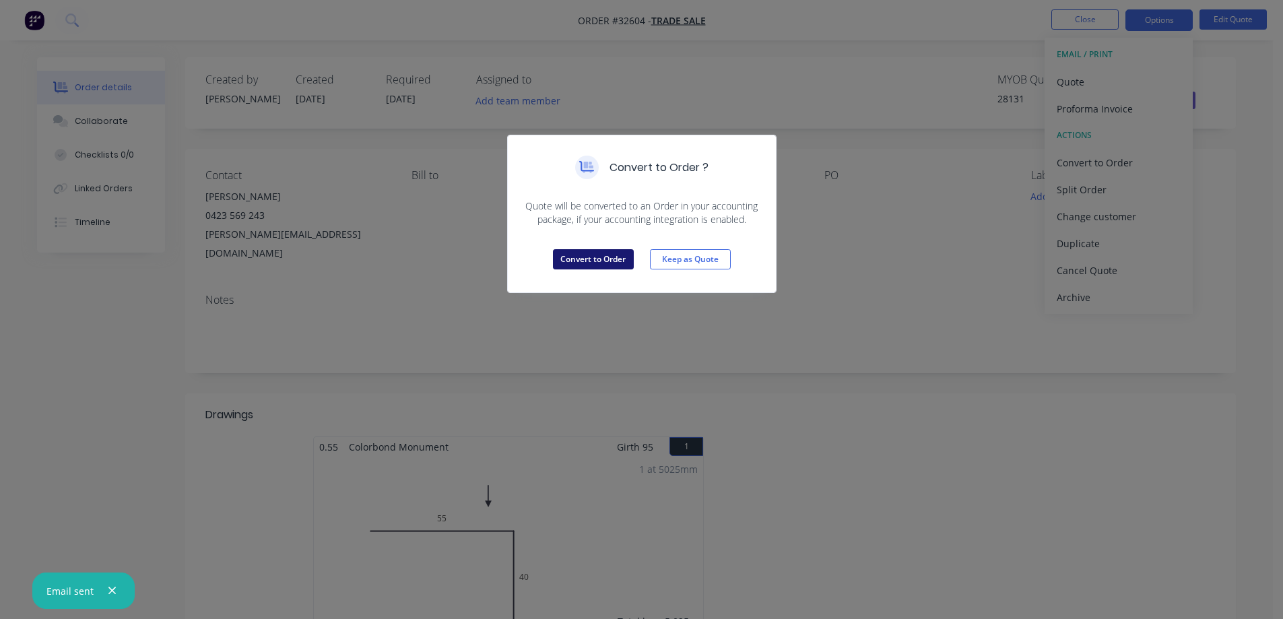
click at [597, 263] on button "Convert to Order" at bounding box center [593, 259] width 81 height 20
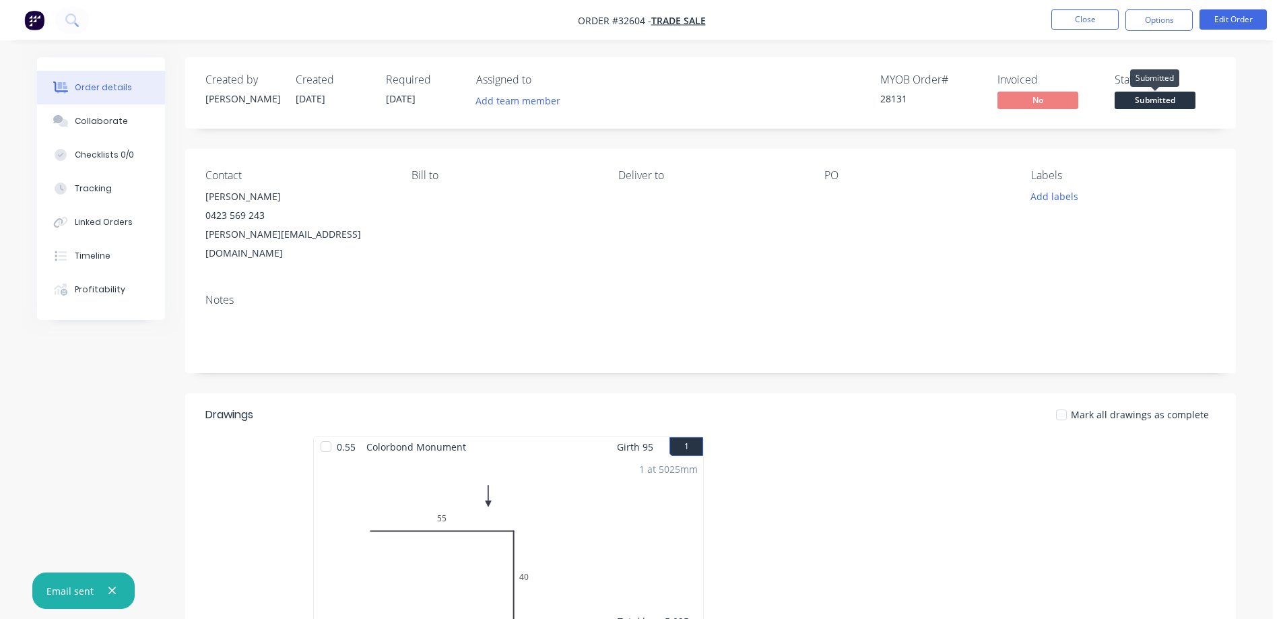
click at [1145, 101] on span "Submitted" at bounding box center [1155, 100] width 81 height 17
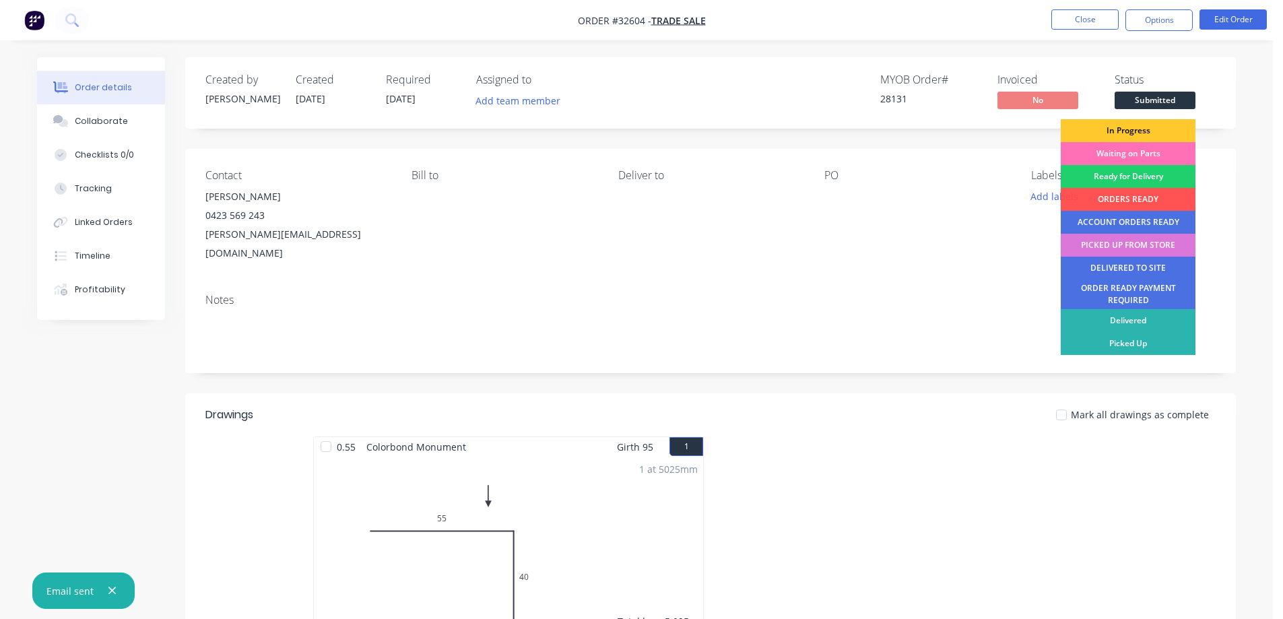
click at [1141, 129] on div "In Progress" at bounding box center [1128, 130] width 135 height 23
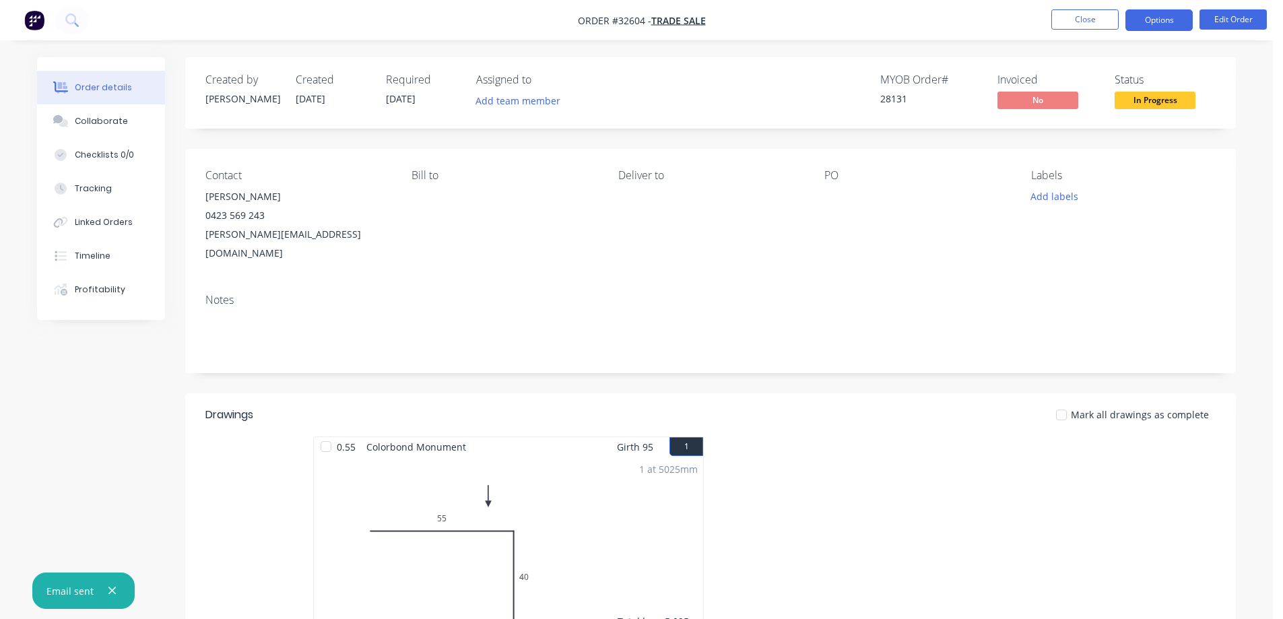
click at [1159, 23] on button "Options" at bounding box center [1159, 20] width 67 height 22
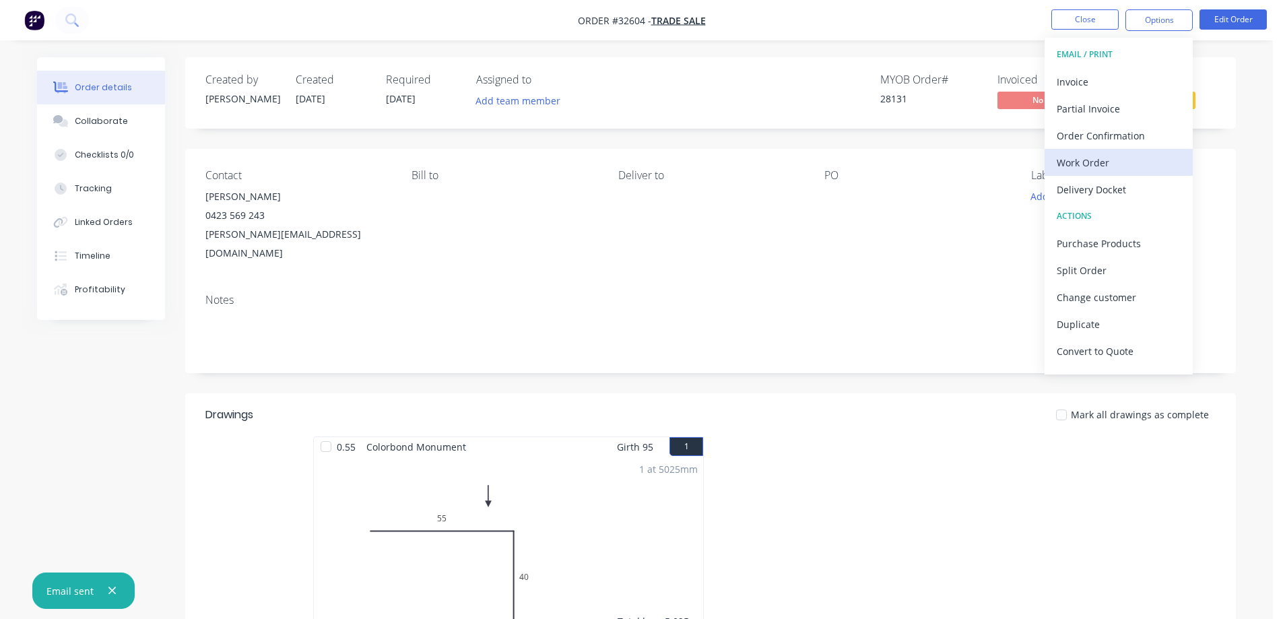
click at [1116, 163] on div "Work Order" at bounding box center [1119, 163] width 124 height 20
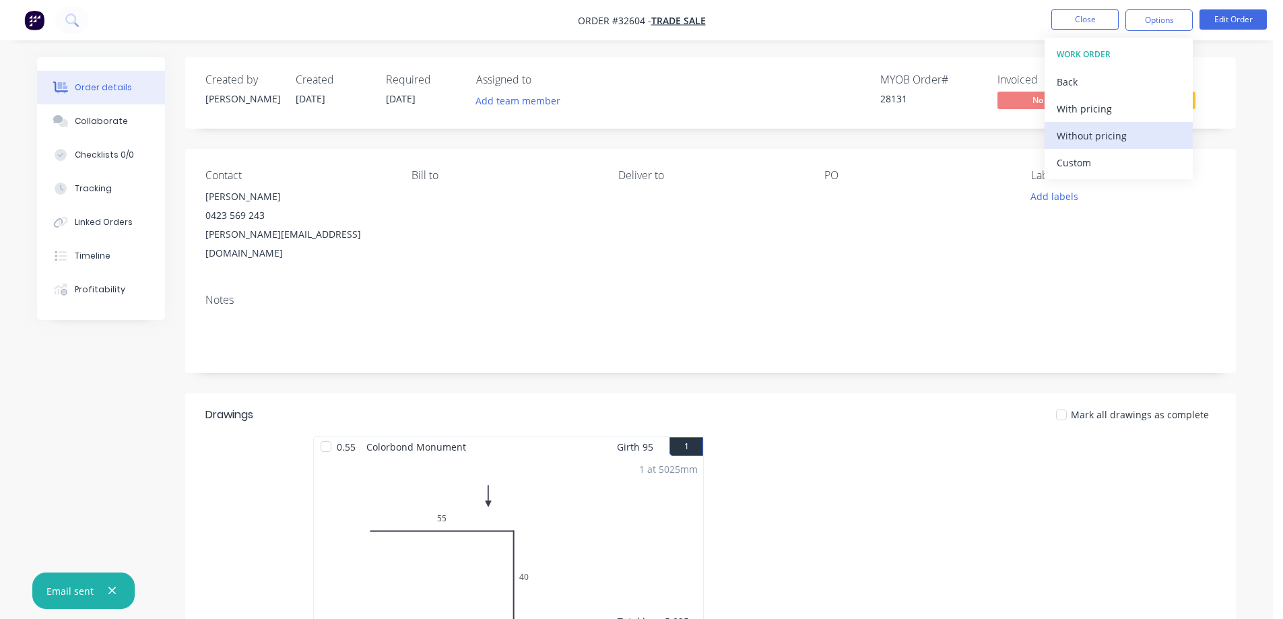
click at [1129, 137] on div "Without pricing" at bounding box center [1119, 136] width 124 height 20
